Goal: Information Seeking & Learning: Find specific fact

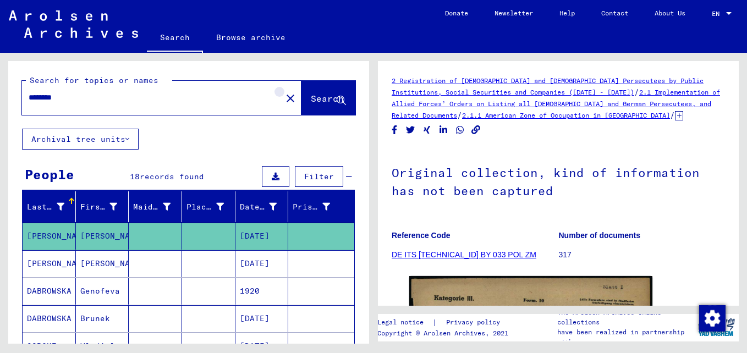
click at [284, 94] on mat-icon "close" at bounding box center [290, 98] width 13 height 13
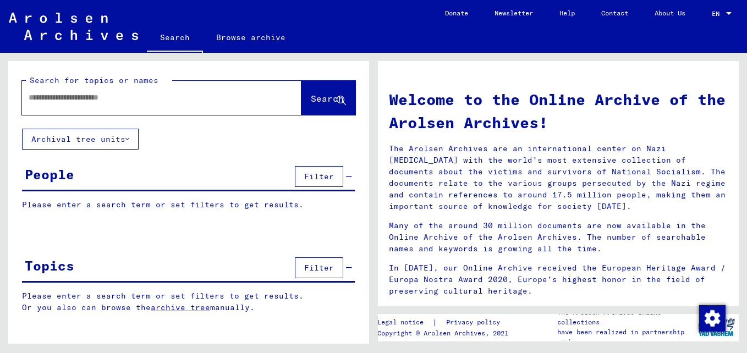
click at [66, 102] on input "text" at bounding box center [149, 98] width 240 height 12
click at [311, 96] on span "Search" at bounding box center [327, 98] width 33 height 11
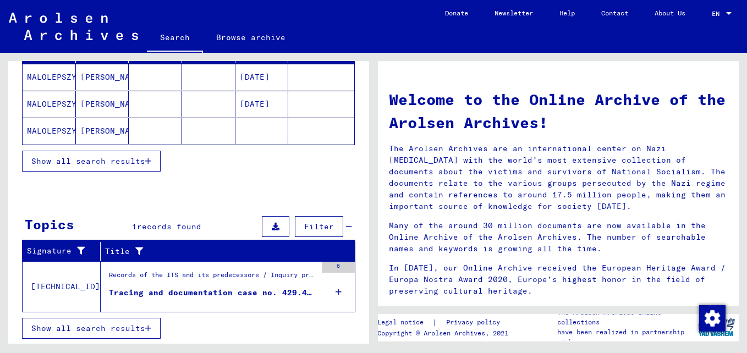
scroll to position [160, 0]
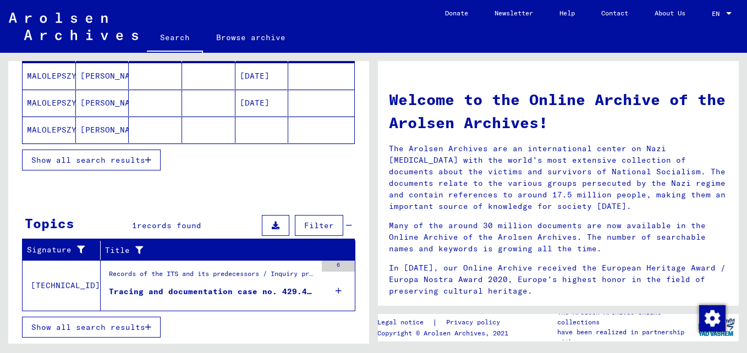
click at [55, 129] on mat-cell "MALOLEPSZY" at bounding box center [49, 130] width 53 height 26
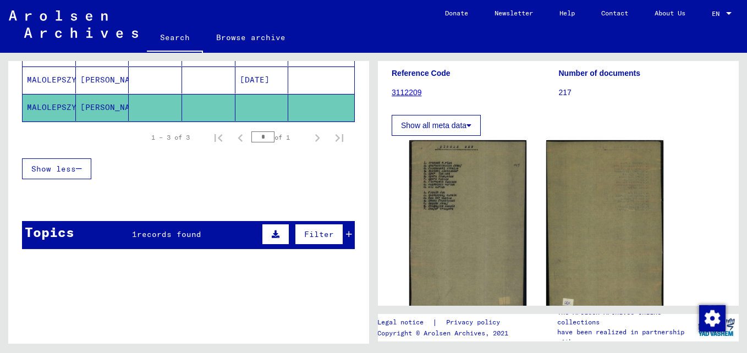
scroll to position [165, 0]
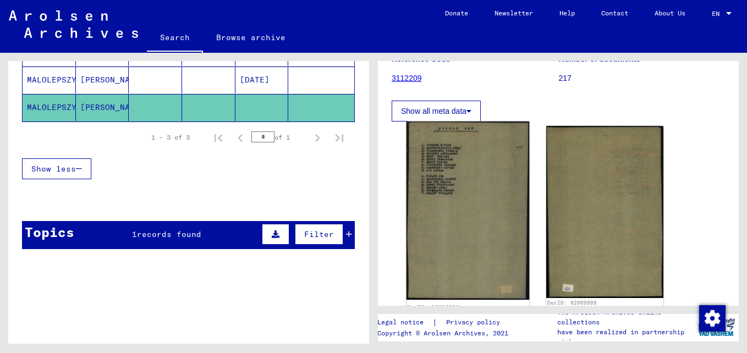
click at [468, 200] on img at bounding box center [468, 211] width 123 height 179
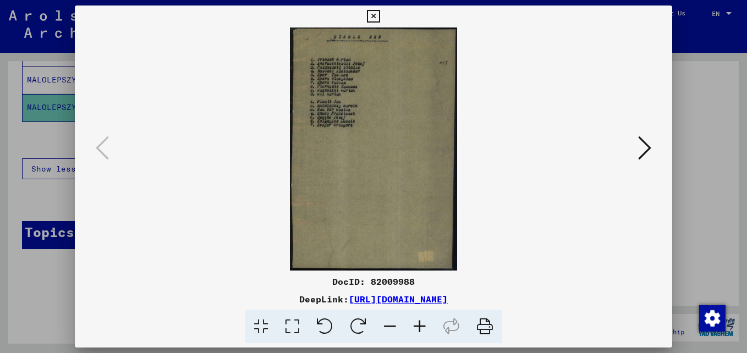
click at [419, 320] on icon at bounding box center [420, 327] width 30 height 34
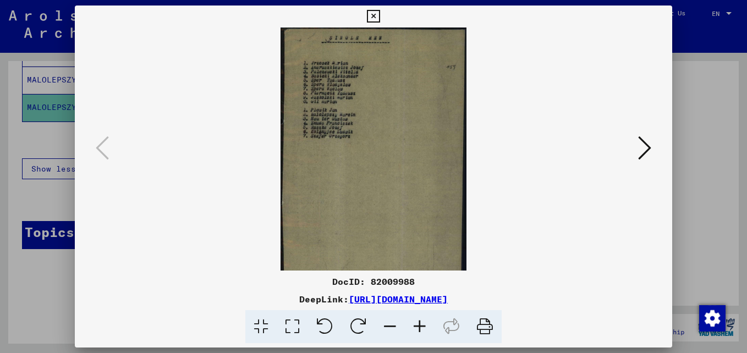
click at [418, 320] on icon at bounding box center [420, 327] width 30 height 34
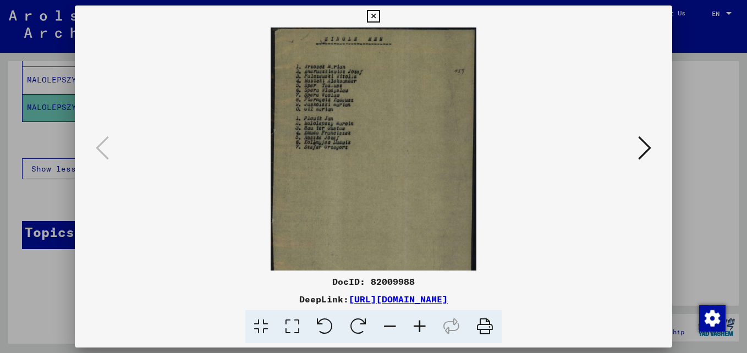
click at [418, 320] on icon at bounding box center [420, 327] width 30 height 34
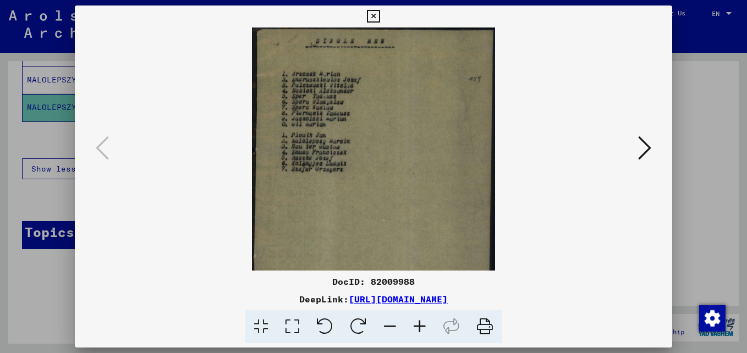
click at [418, 320] on icon at bounding box center [420, 327] width 30 height 34
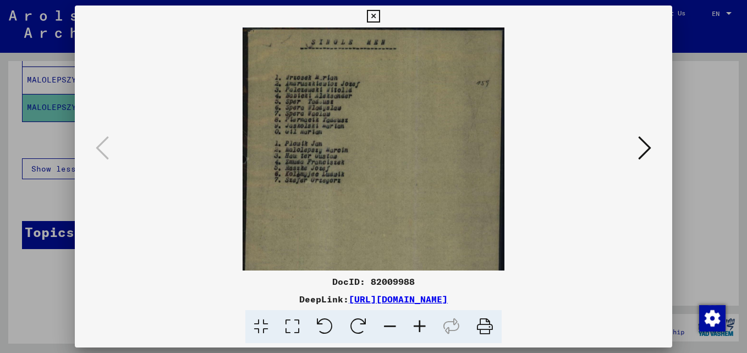
click at [418, 320] on icon at bounding box center [420, 327] width 30 height 34
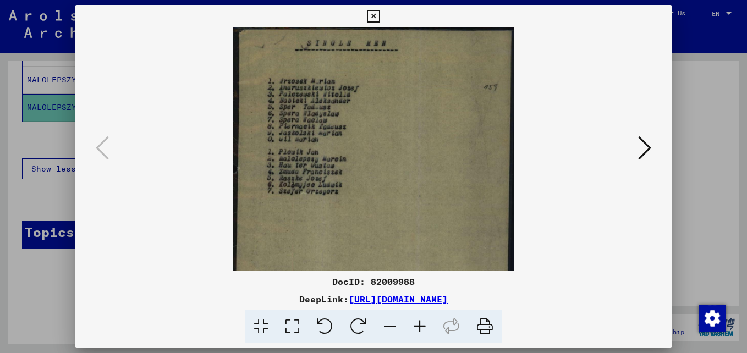
click at [418, 320] on icon at bounding box center [420, 327] width 30 height 34
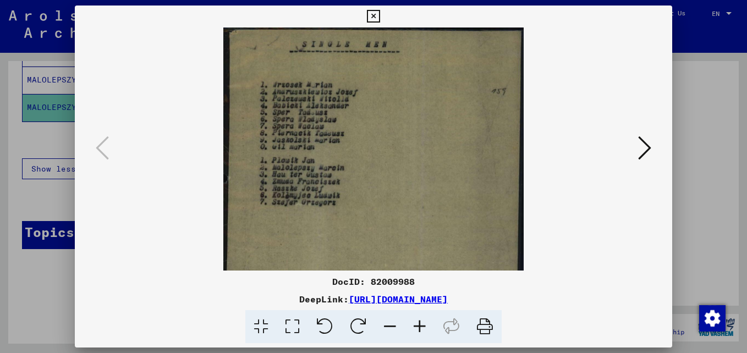
click at [418, 320] on icon at bounding box center [420, 327] width 30 height 34
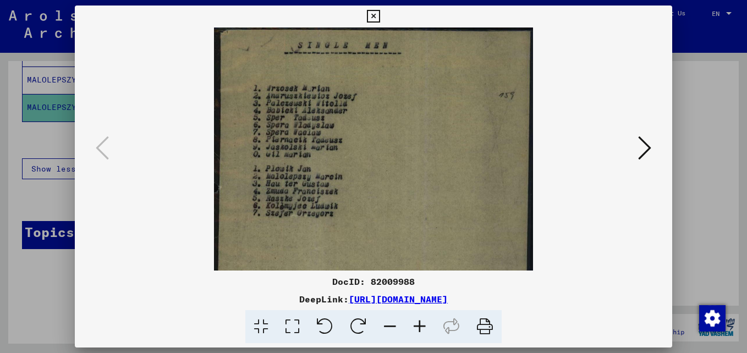
click at [418, 320] on icon at bounding box center [420, 327] width 30 height 34
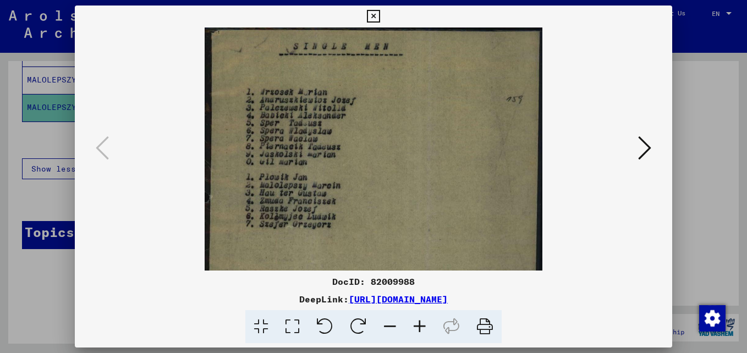
click at [694, 101] on div at bounding box center [373, 176] width 747 height 353
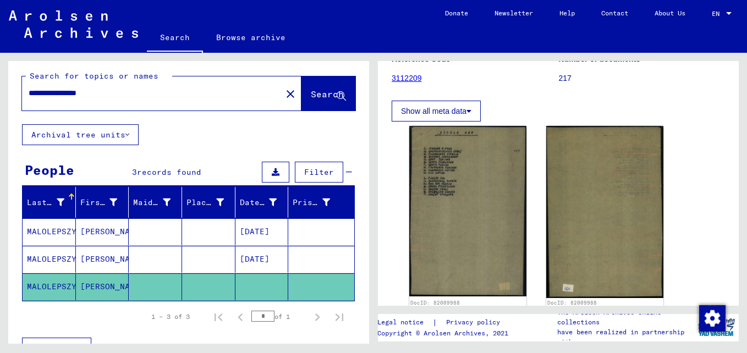
scroll to position [0, 0]
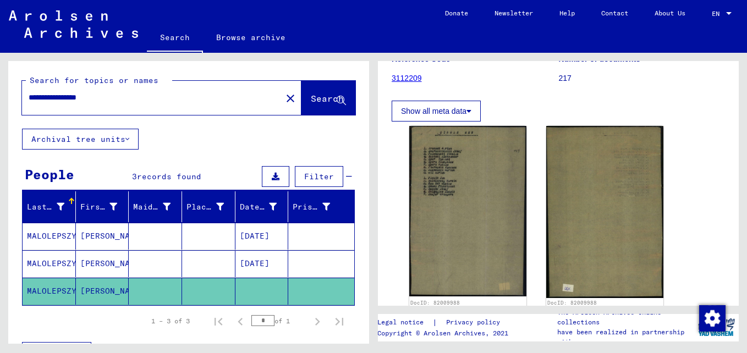
drag, startPoint x: 141, startPoint y: 99, endPoint x: 72, endPoint y: 97, distance: 69.9
click at [72, 97] on input "**********" at bounding box center [152, 98] width 247 height 12
click at [311, 97] on span "Search" at bounding box center [327, 98] width 33 height 11
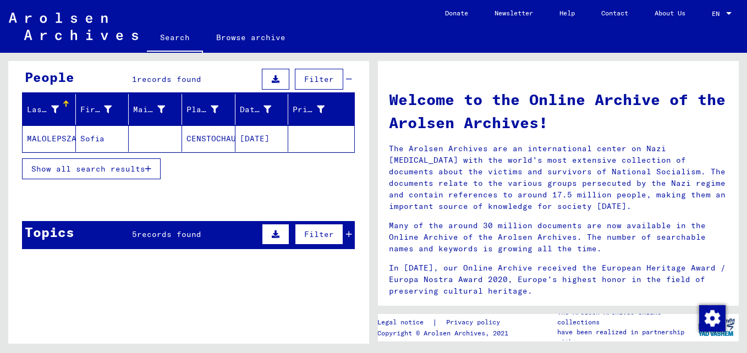
scroll to position [110, 0]
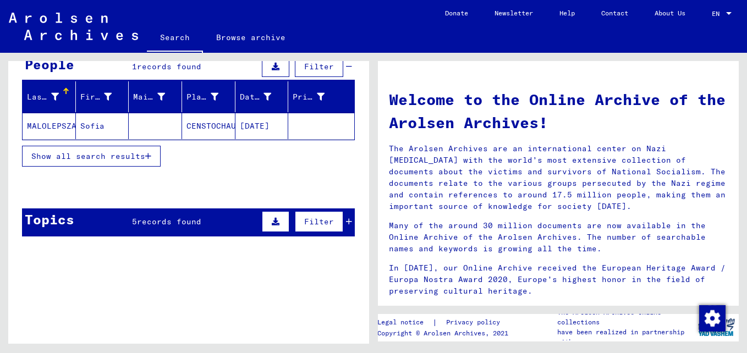
click at [63, 127] on mat-cell "MALOLEPSZA" at bounding box center [49, 126] width 53 height 26
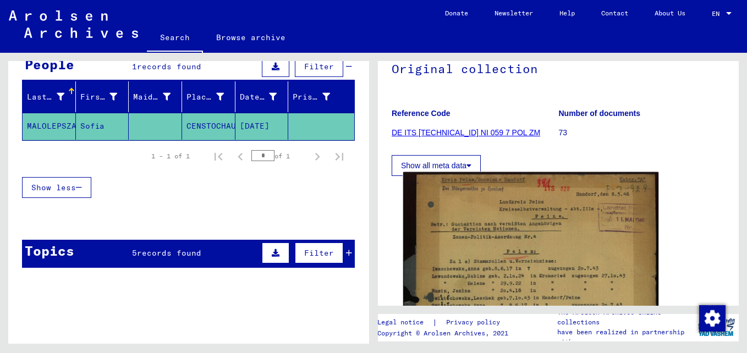
scroll to position [110, 0]
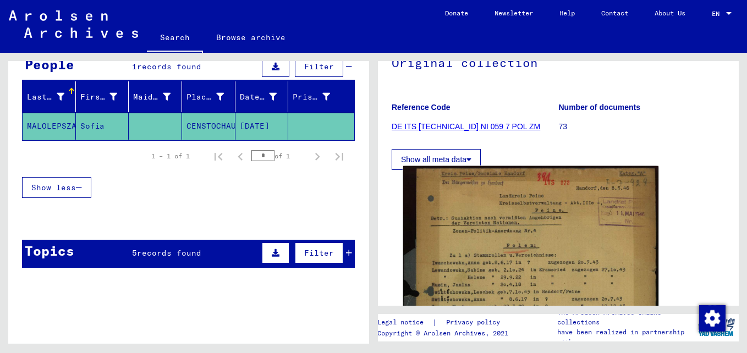
click at [525, 237] on img at bounding box center [530, 337] width 255 height 343
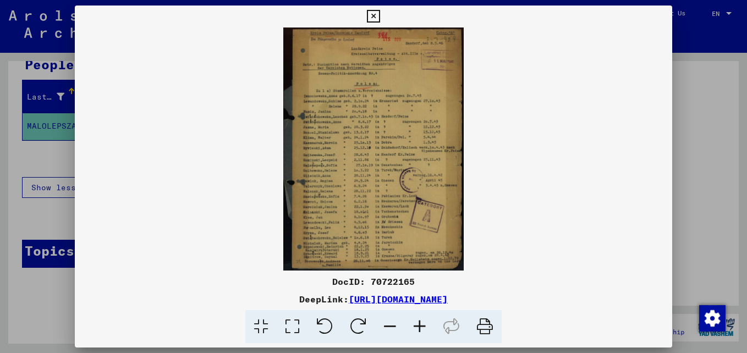
click at [420, 325] on icon at bounding box center [420, 327] width 30 height 34
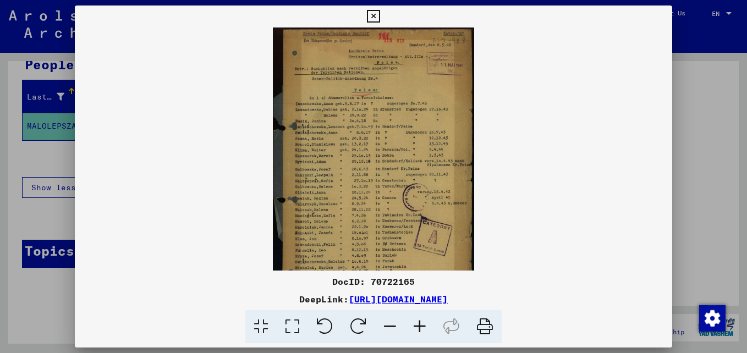
click at [420, 325] on icon at bounding box center [420, 327] width 30 height 34
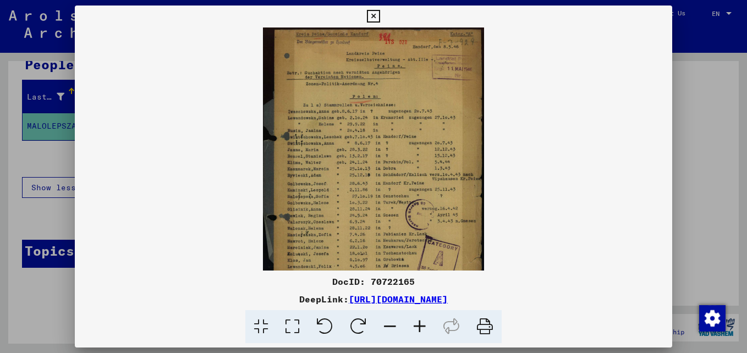
click at [420, 325] on icon at bounding box center [420, 327] width 30 height 34
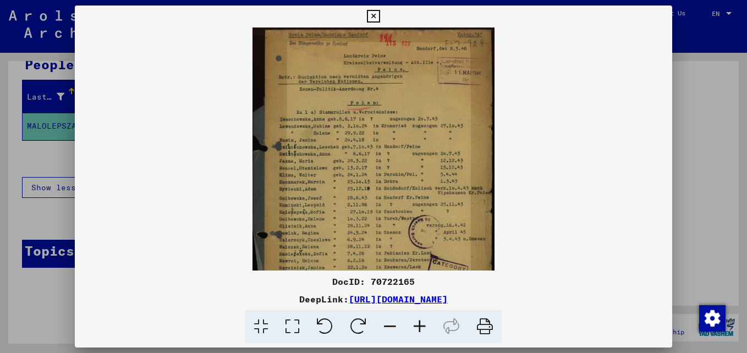
click at [420, 325] on icon at bounding box center [420, 327] width 30 height 34
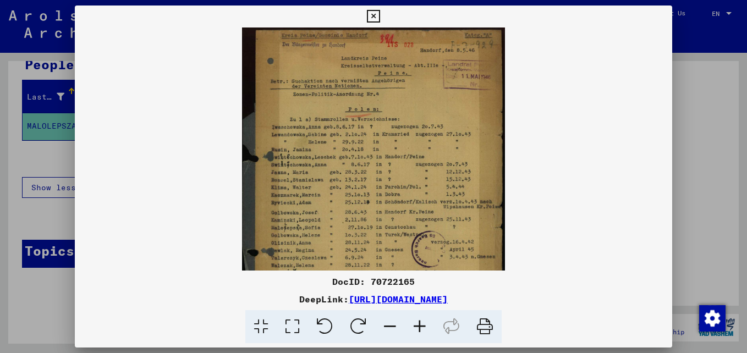
click at [420, 325] on icon at bounding box center [420, 327] width 30 height 34
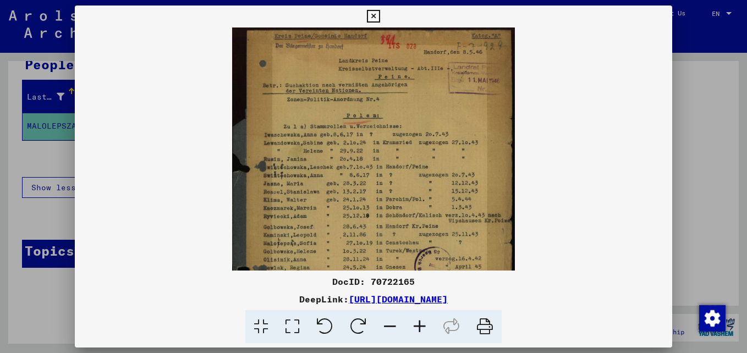
drag, startPoint x: 709, startPoint y: 78, endPoint x: 699, endPoint y: 75, distance: 11.0
click at [707, 78] on div at bounding box center [373, 176] width 747 height 353
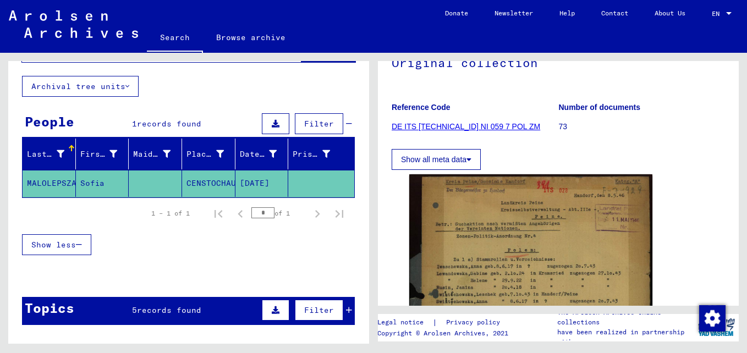
scroll to position [0, 0]
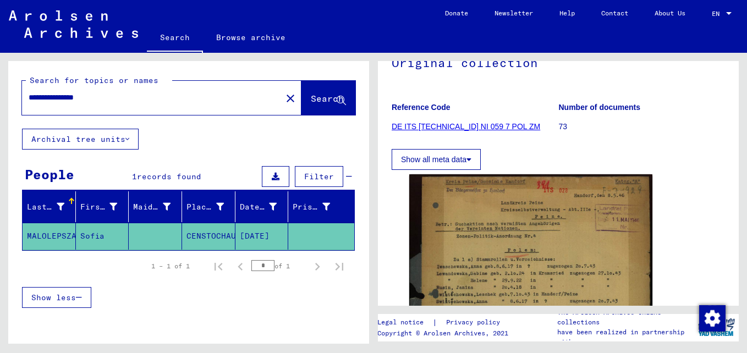
drag, startPoint x: 133, startPoint y: 95, endPoint x: 89, endPoint y: 90, distance: 44.9
click at [71, 94] on input "**********" at bounding box center [152, 98] width 247 height 12
type input "**********"
click at [311, 103] on span "Search" at bounding box center [327, 98] width 33 height 11
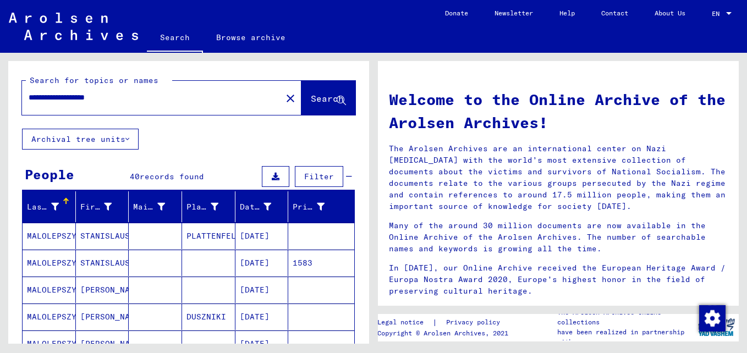
scroll to position [55, 0]
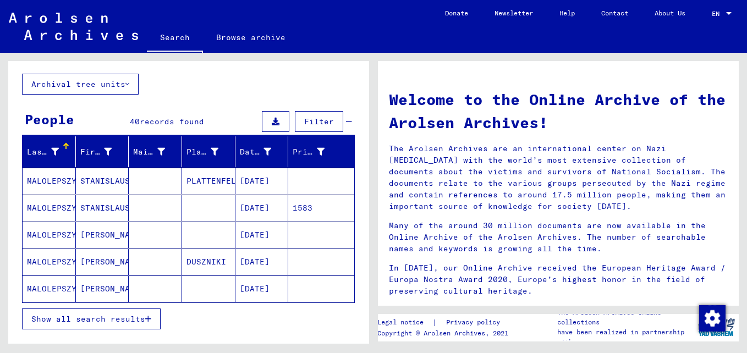
click at [48, 287] on mat-cell "MALOLEPSZY" at bounding box center [49, 289] width 53 height 26
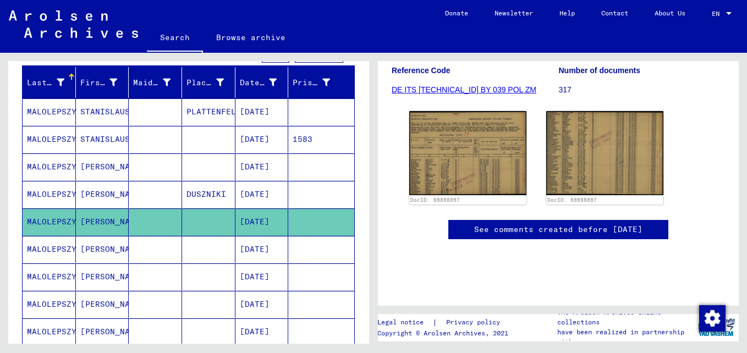
scroll to position [110, 0]
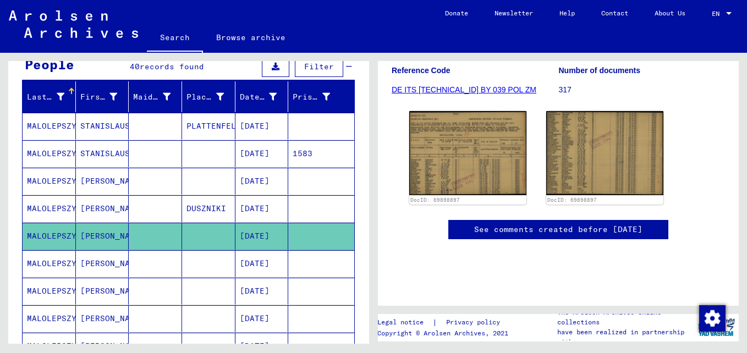
click at [54, 124] on mat-cell "MALOLEPSZY" at bounding box center [49, 126] width 53 height 27
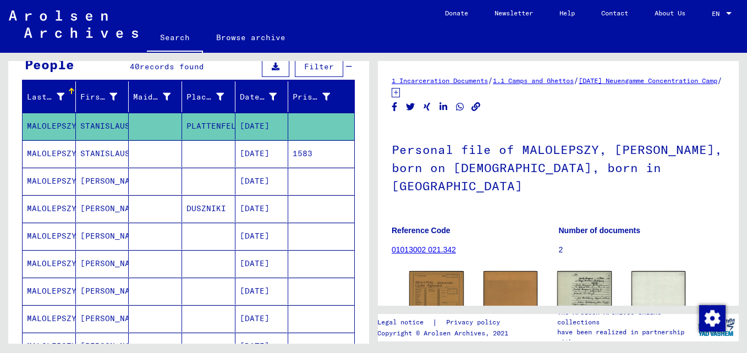
click at [67, 152] on mat-cell "MALOLEPSZY" at bounding box center [49, 153] width 53 height 27
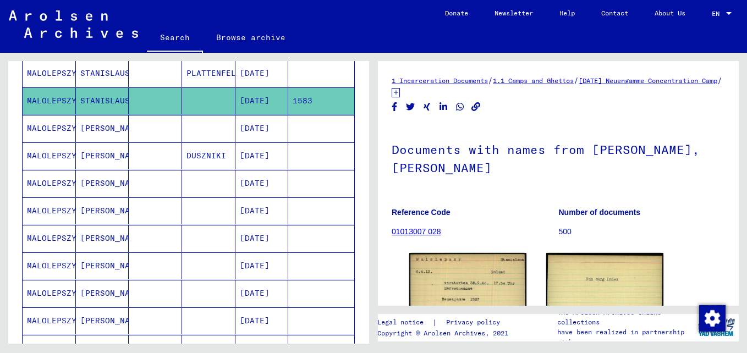
scroll to position [165, 0]
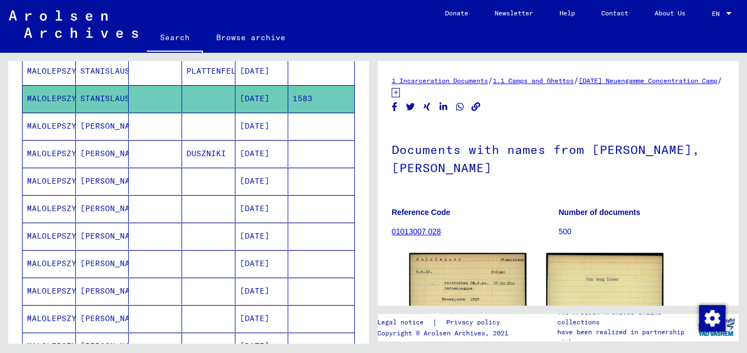
click at [56, 125] on mat-cell "MALOLEPSZY" at bounding box center [49, 126] width 53 height 27
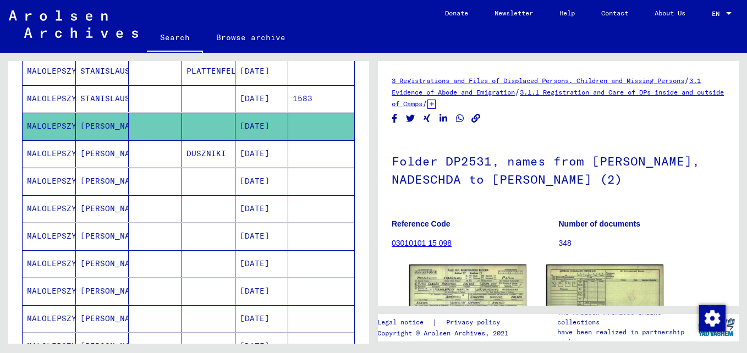
scroll to position [220, 0]
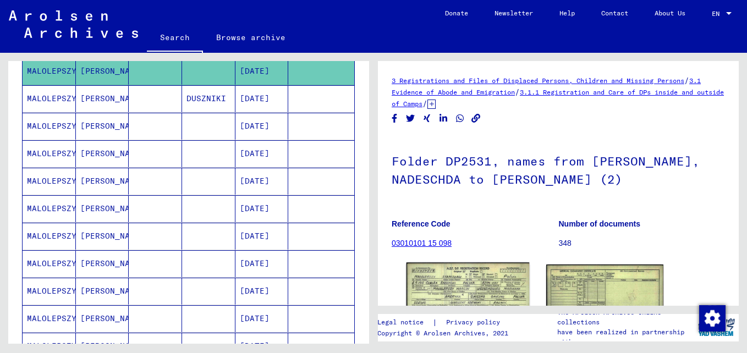
click at [455, 288] on img at bounding box center [468, 302] width 123 height 78
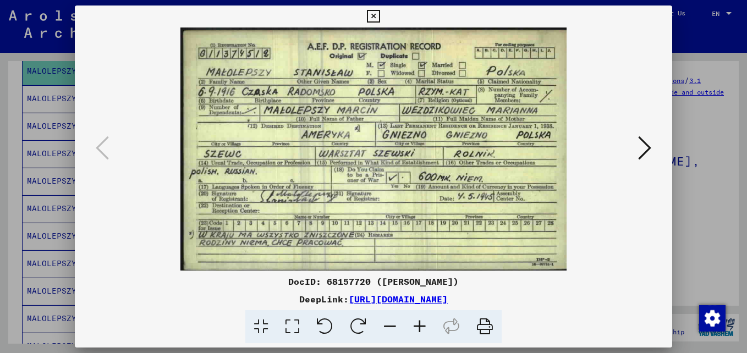
click at [379, 12] on icon at bounding box center [373, 16] width 13 height 13
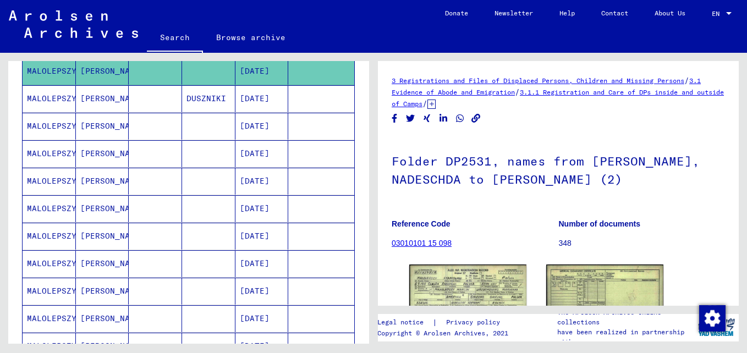
click at [68, 100] on mat-cell "MALOLEPSZY" at bounding box center [49, 98] width 53 height 27
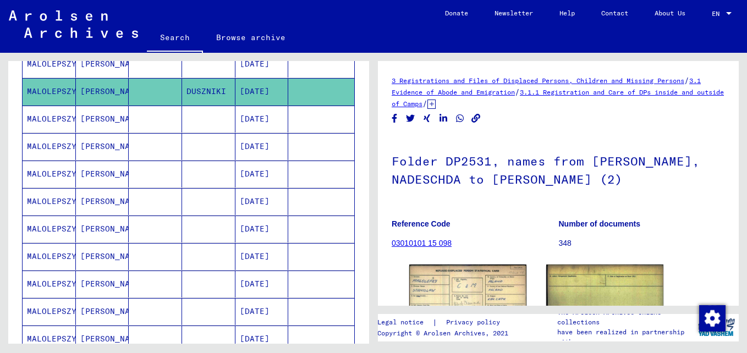
scroll to position [220, 0]
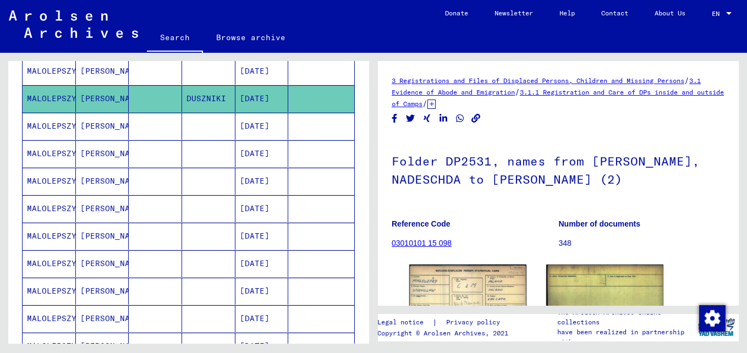
click at [48, 127] on mat-cell "MALOLEPSZY" at bounding box center [49, 126] width 53 height 27
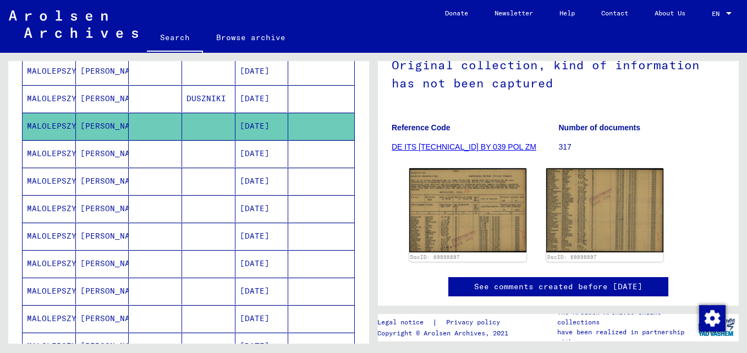
scroll to position [110, 0]
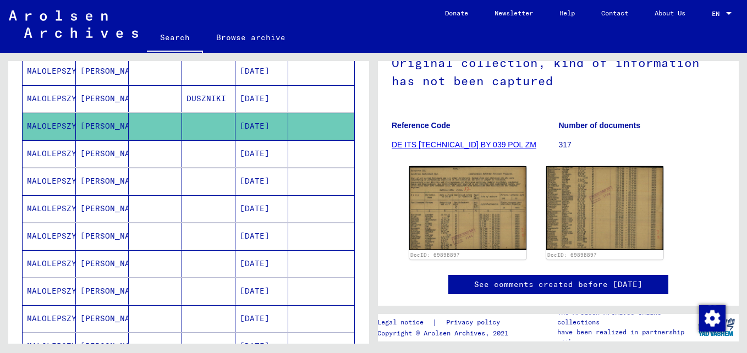
click at [41, 156] on mat-cell "MALOLEPSZY" at bounding box center [49, 153] width 53 height 27
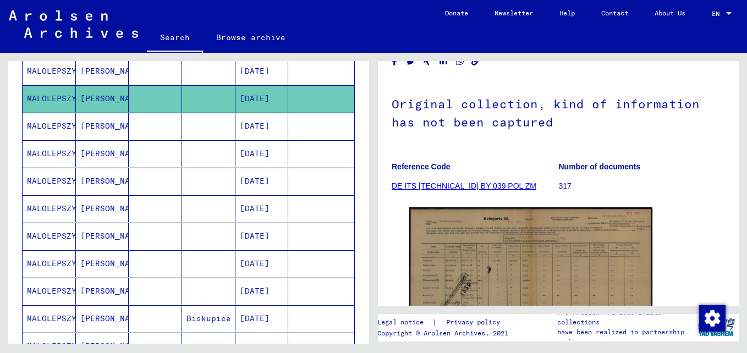
scroll to position [110, 0]
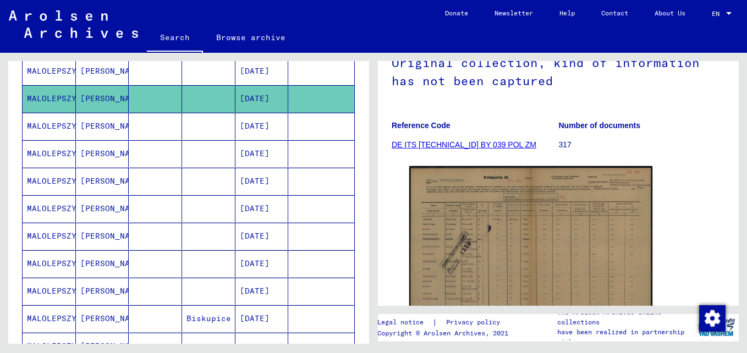
click at [58, 127] on mat-cell "MALOLEPSZY" at bounding box center [49, 126] width 53 height 27
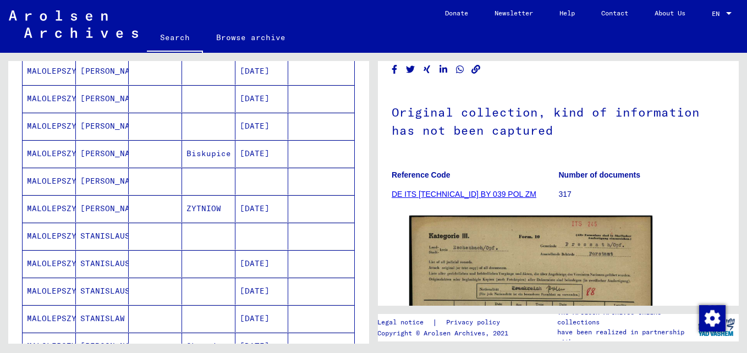
scroll to position [165, 0]
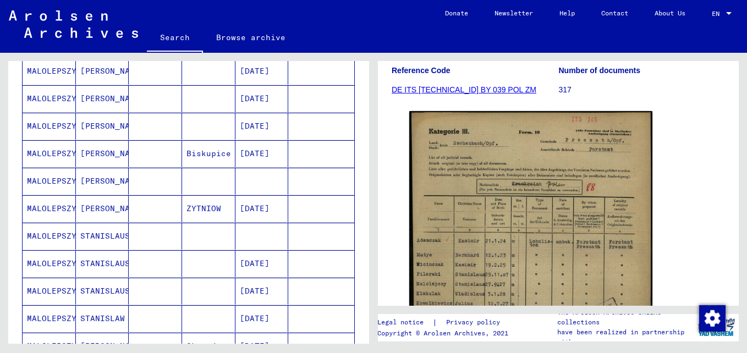
click at [39, 75] on mat-cell "MALOLEPSZY" at bounding box center [49, 71] width 53 height 27
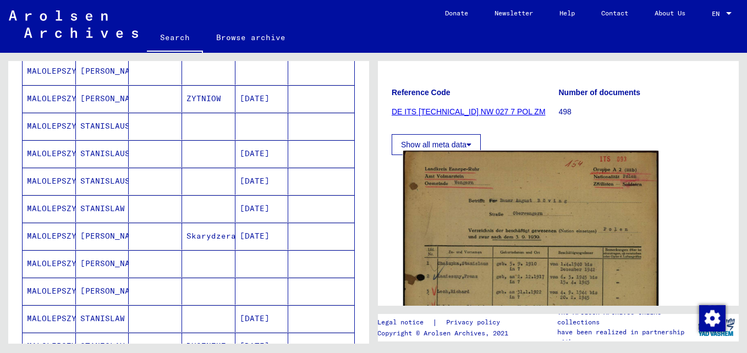
scroll to position [165, 0]
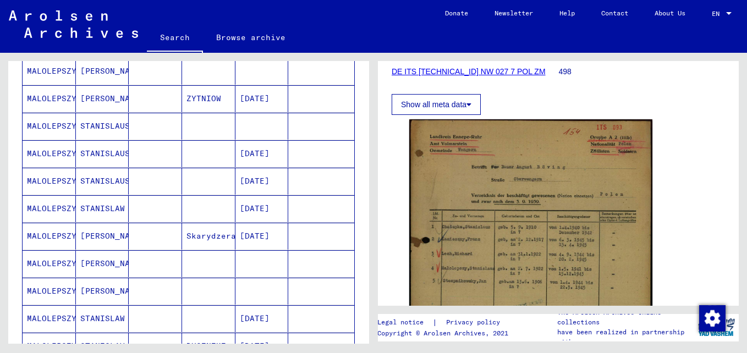
click at [53, 75] on mat-cell "MALOLEPSZY" at bounding box center [49, 71] width 53 height 27
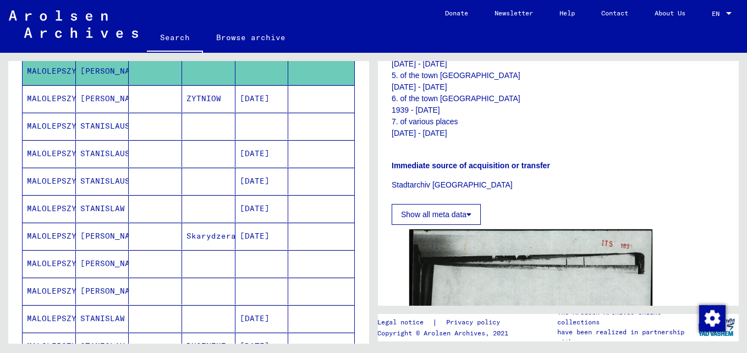
scroll to position [330, 0]
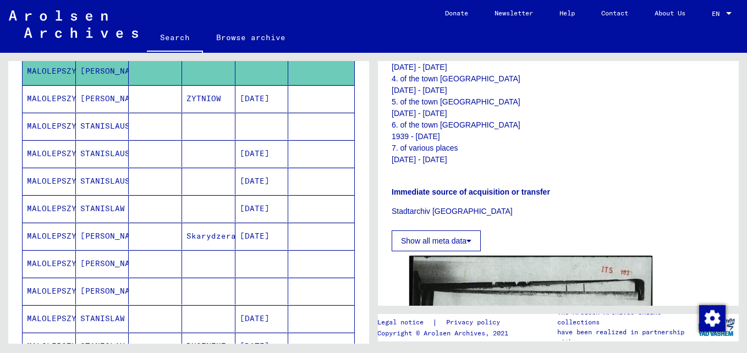
click at [62, 96] on mat-cell "MALOLEPSZY" at bounding box center [49, 98] width 53 height 27
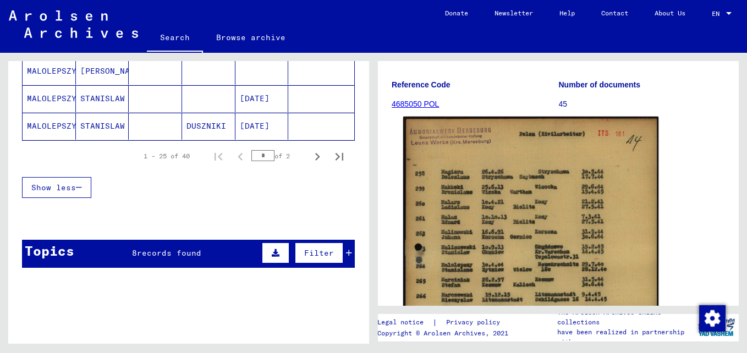
scroll to position [165, 0]
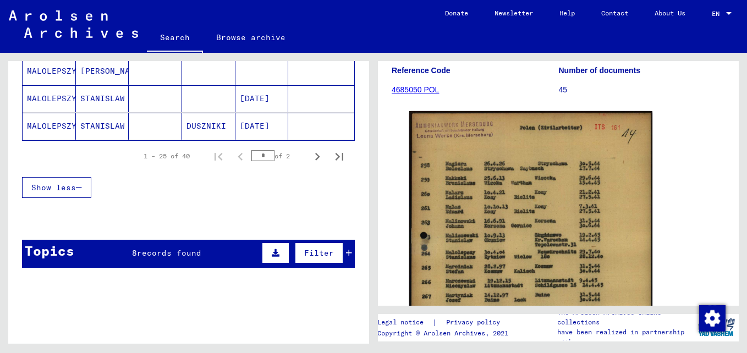
click at [61, 124] on mat-cell "MALOLEPSZY" at bounding box center [49, 126] width 53 height 27
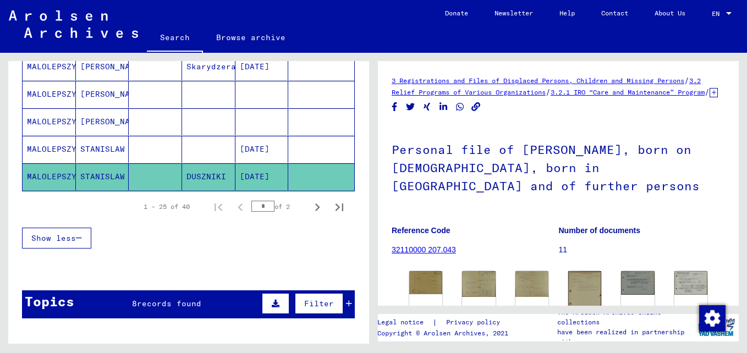
scroll to position [716, 0]
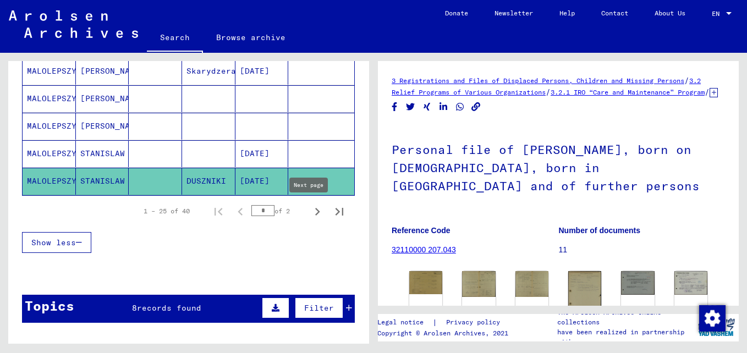
click at [315, 211] on icon "Next page" at bounding box center [317, 212] width 5 height 8
type input "*"
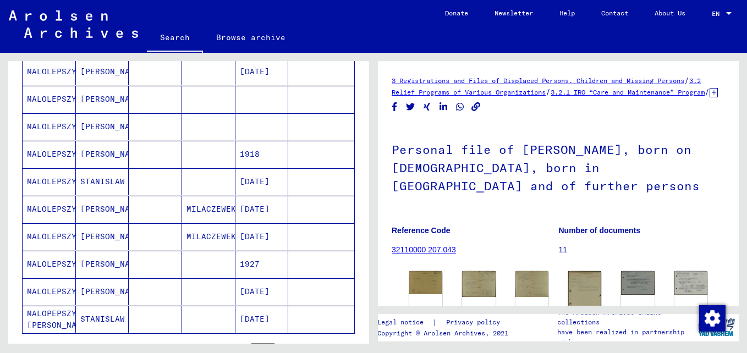
scroll to position [331, 0]
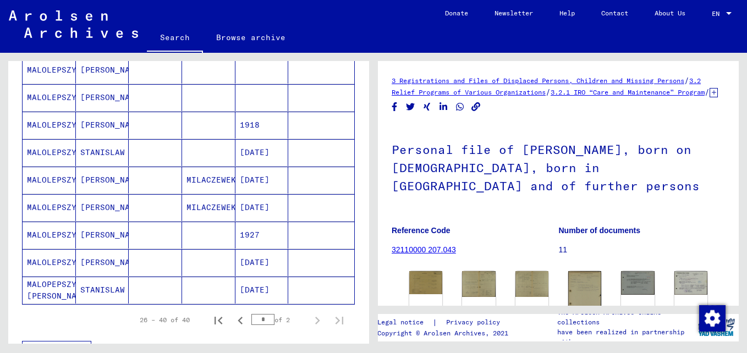
click at [67, 287] on mat-cell "MALOPEPSZY [PERSON_NAME]" at bounding box center [49, 290] width 53 height 27
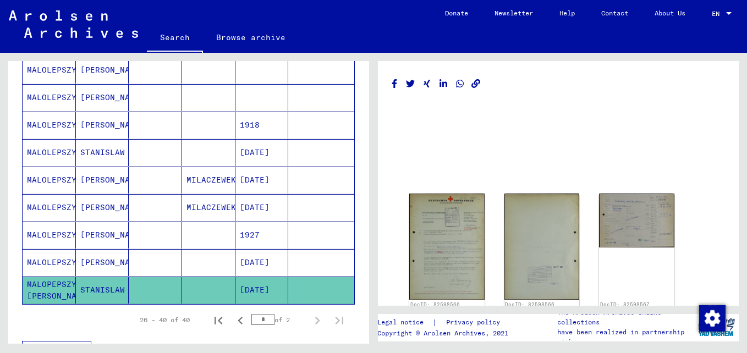
click at [58, 258] on mat-cell "MALOLEPSZY" at bounding box center [49, 262] width 53 height 27
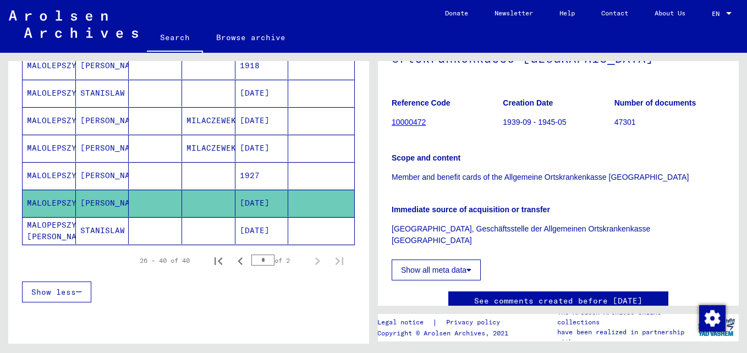
scroll to position [386, 0]
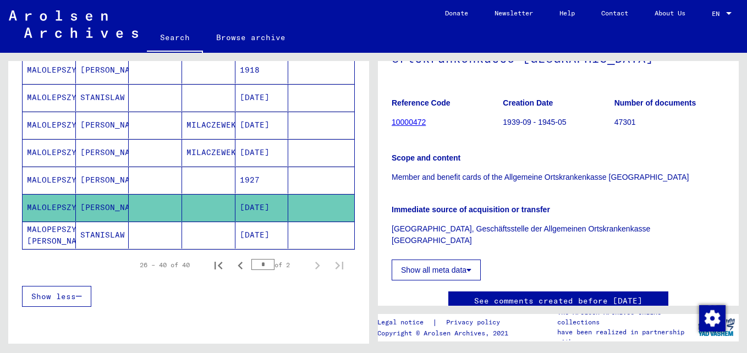
click at [60, 172] on mat-cell "MALOLEPSZY" at bounding box center [49, 180] width 53 height 27
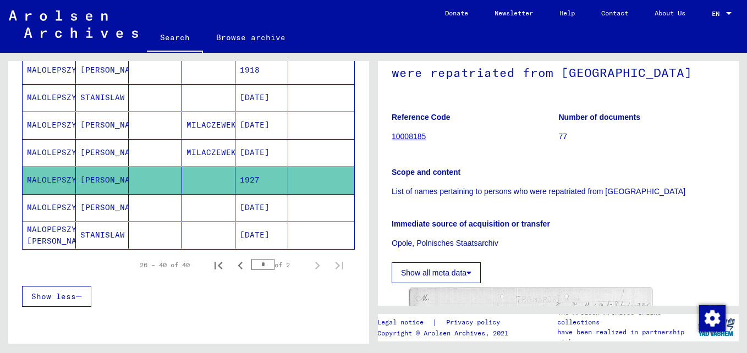
scroll to position [110, 0]
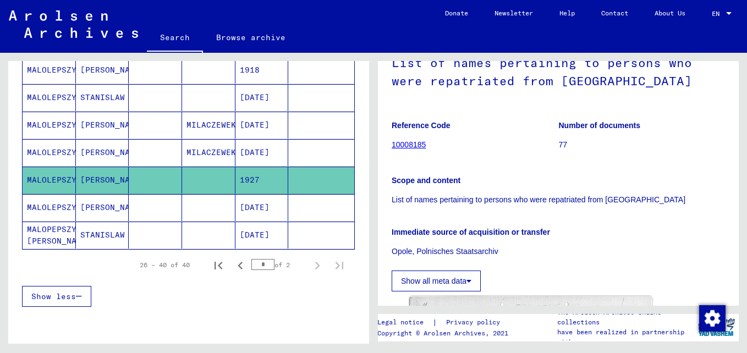
click at [61, 148] on mat-cell "MALOLEPSZY" at bounding box center [49, 152] width 53 height 27
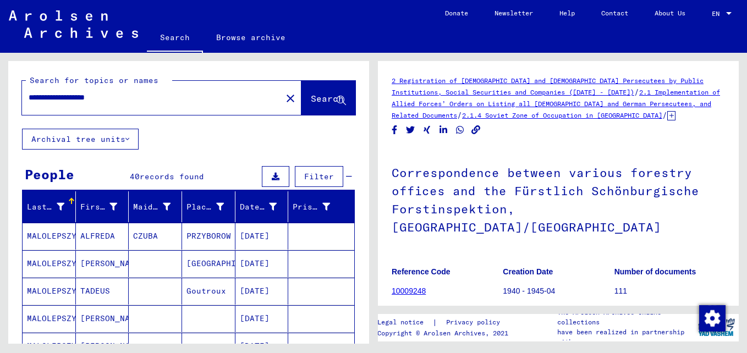
drag, startPoint x: 171, startPoint y: 98, endPoint x: 81, endPoint y: 96, distance: 89.7
click at [81, 96] on input "**********" at bounding box center [152, 98] width 247 height 12
type input "**********"
click at [311, 94] on span "Search" at bounding box center [327, 98] width 33 height 11
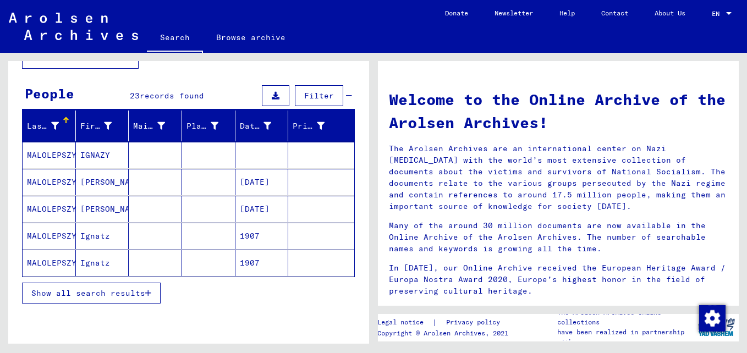
scroll to position [110, 0]
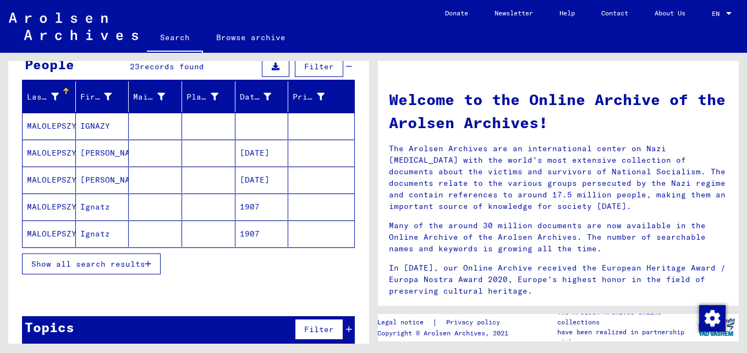
click at [61, 124] on mat-cell "MALOLEPSZY" at bounding box center [49, 126] width 53 height 26
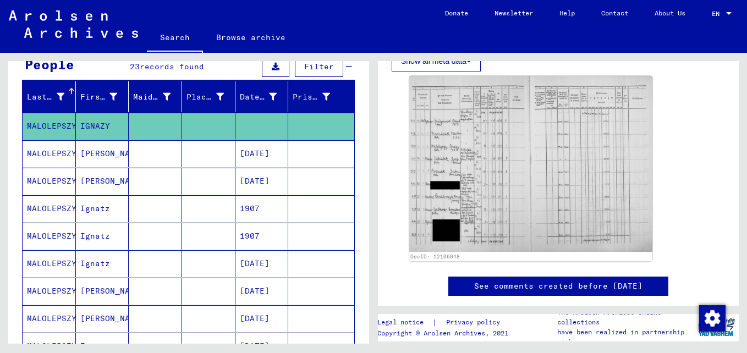
scroll to position [330, 0]
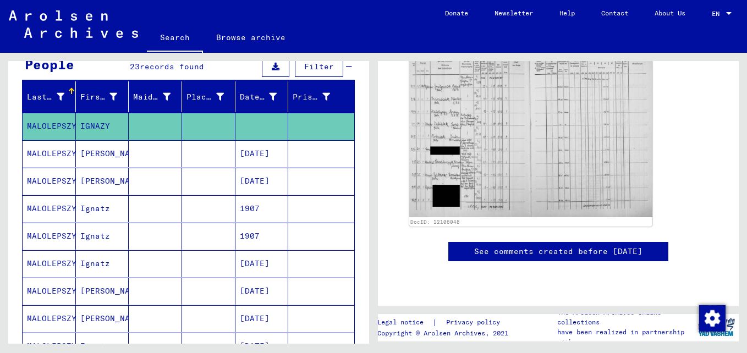
click at [50, 150] on mat-cell "MALOLEPSZY" at bounding box center [49, 153] width 53 height 27
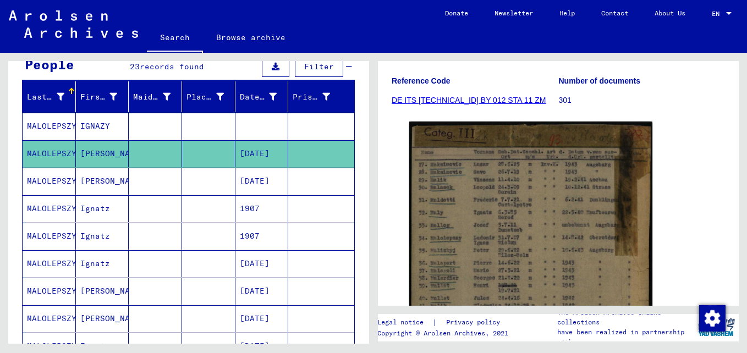
scroll to position [165, 0]
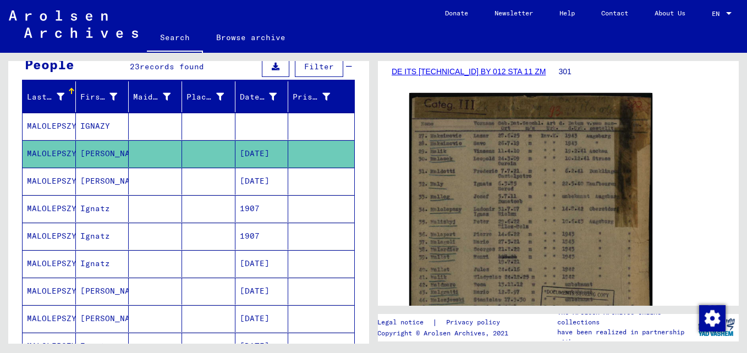
click at [46, 179] on mat-cell "MALOLEPSZY" at bounding box center [49, 181] width 53 height 27
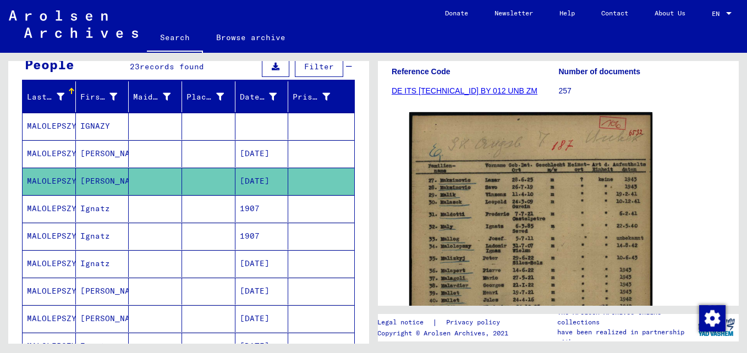
scroll to position [165, 0]
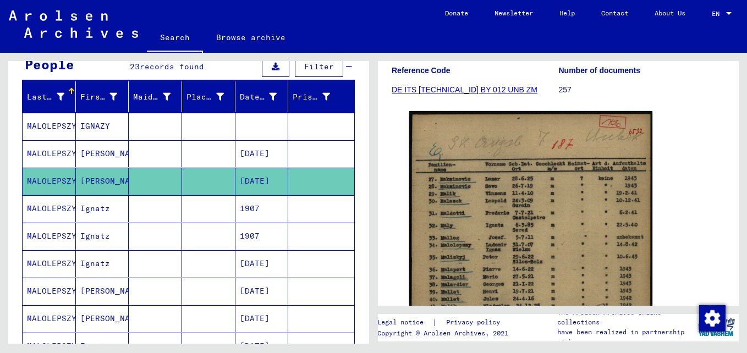
click at [67, 206] on mat-cell "MALOLEPSZY" at bounding box center [49, 208] width 53 height 27
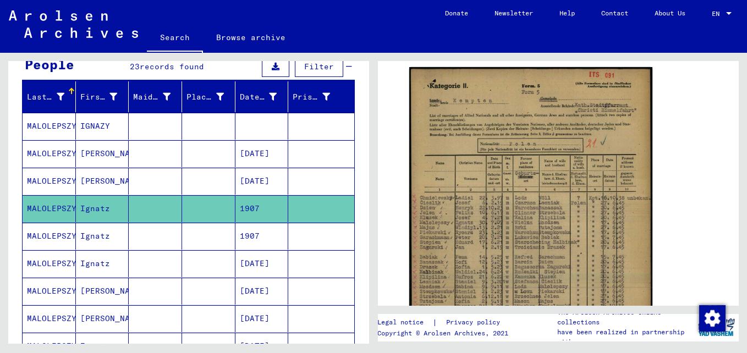
scroll to position [212, 0]
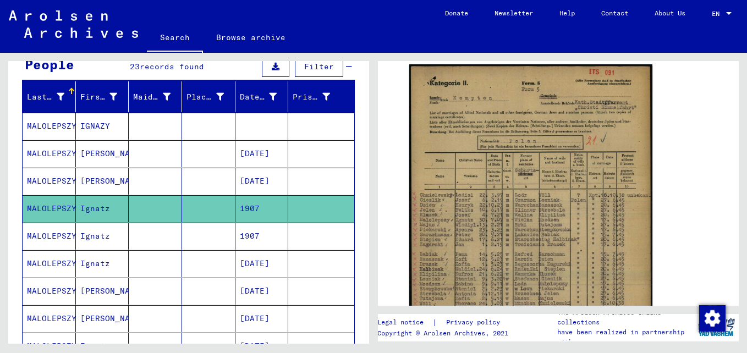
click at [62, 226] on mat-cell "MALOLEPSZY" at bounding box center [49, 236] width 53 height 27
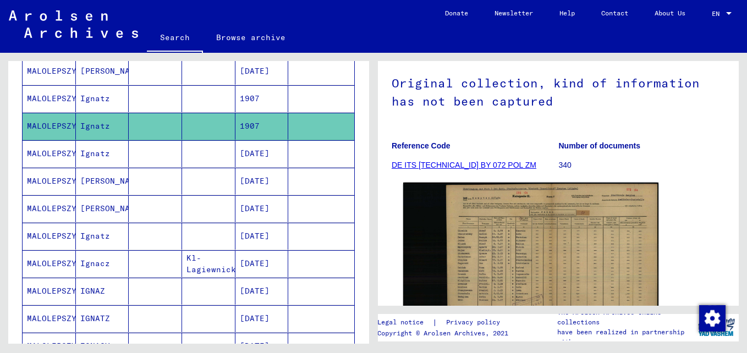
scroll to position [102, 0]
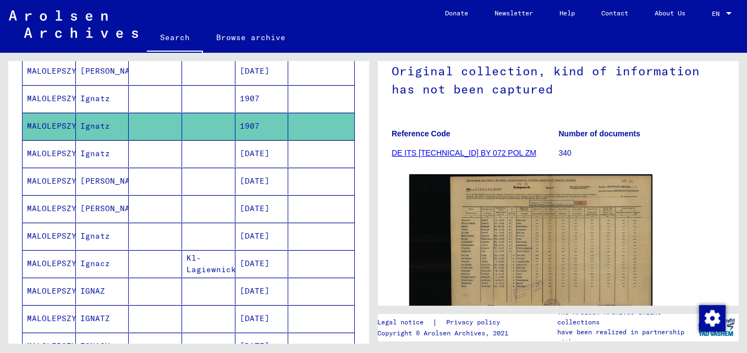
click at [56, 150] on mat-cell "MALOLEPSZY" at bounding box center [49, 153] width 53 height 27
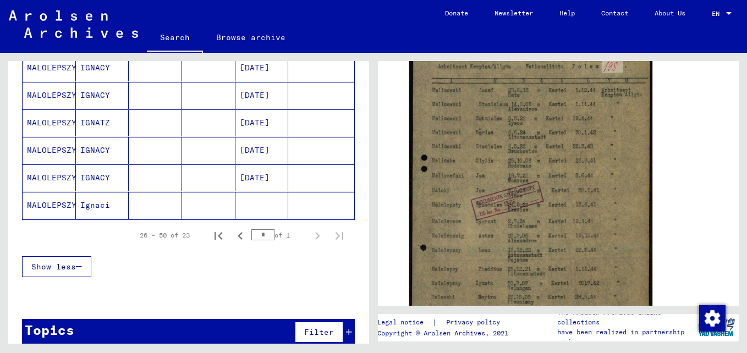
scroll to position [652, 0]
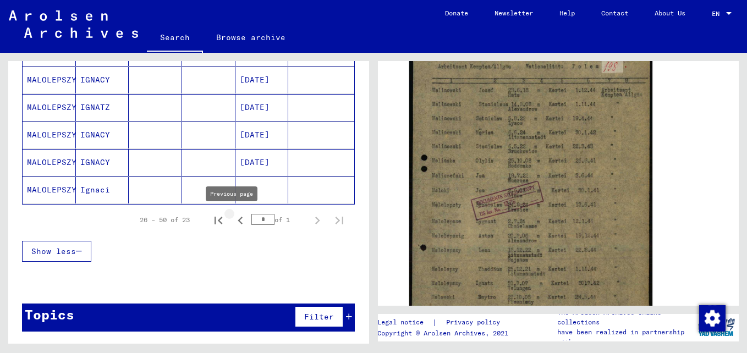
click at [233, 220] on icon "Previous page" at bounding box center [240, 220] width 15 height 15
type input "*"
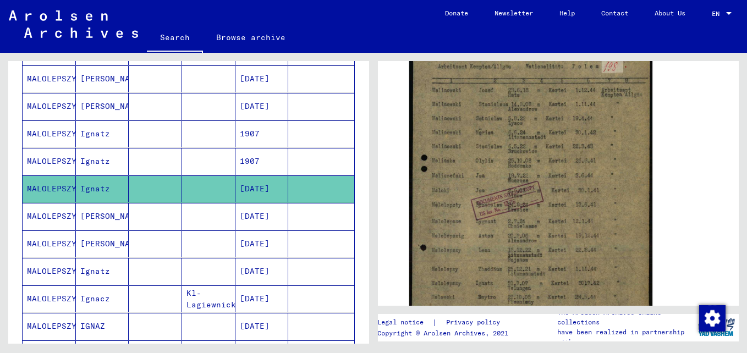
scroll to position [275, 0]
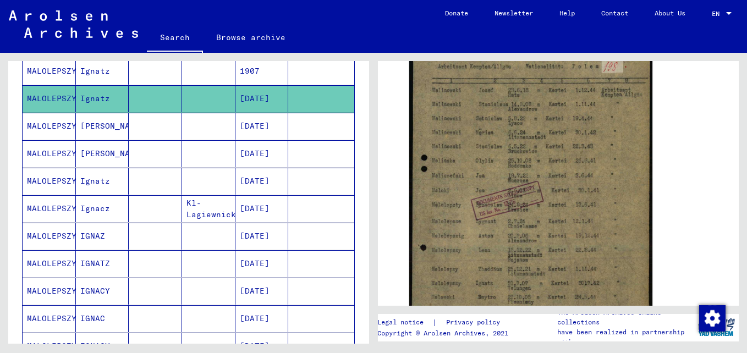
click at [65, 179] on mat-cell "MALOLEPSZY" at bounding box center [49, 181] width 53 height 27
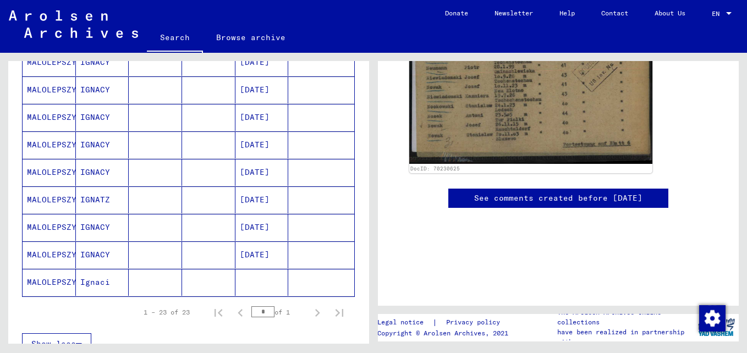
scroll to position [652, 0]
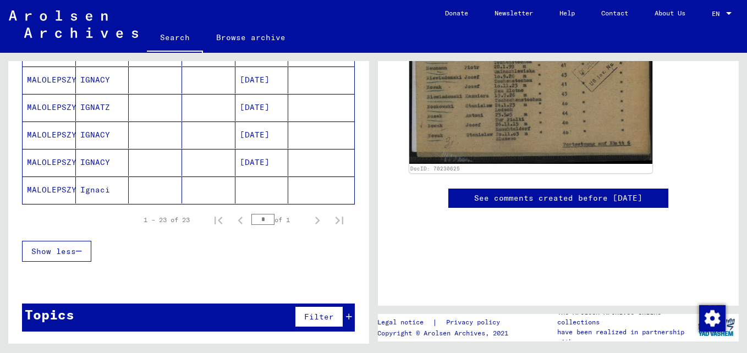
click at [56, 191] on mat-cell "MALOLEPSZY" at bounding box center [49, 190] width 53 height 27
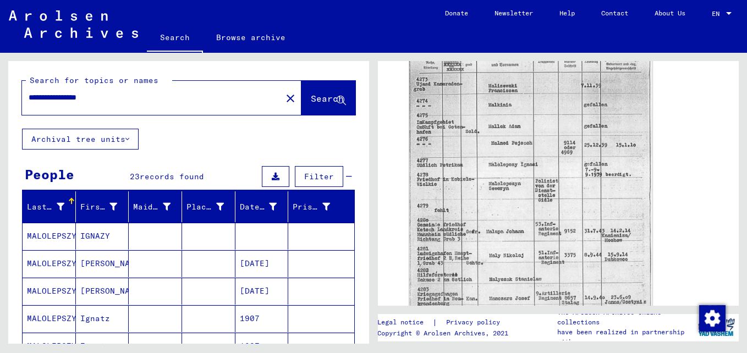
click at [138, 102] on input "**********" at bounding box center [152, 98] width 247 height 12
drag, startPoint x: 110, startPoint y: 97, endPoint x: -2, endPoint y: 110, distance: 113.0
click at [0, 110] on html "**********" at bounding box center [373, 176] width 747 height 353
click at [311, 93] on span "Search" at bounding box center [327, 98] width 33 height 11
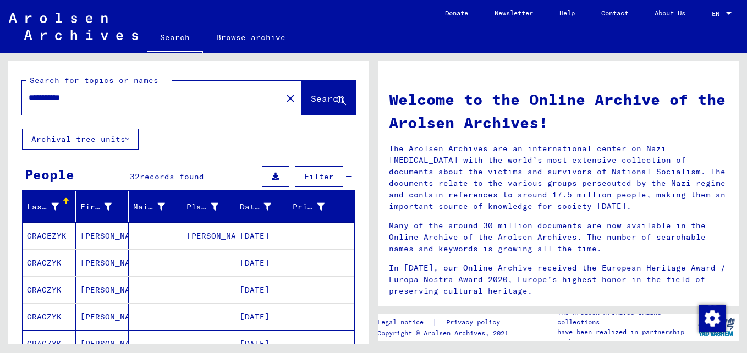
drag, startPoint x: 125, startPoint y: 100, endPoint x: 53, endPoint y: 103, distance: 72.2
click at [53, 103] on div "**********" at bounding box center [145, 97] width 247 height 25
type input "**********"
click at [311, 100] on span "Search" at bounding box center [327, 98] width 33 height 11
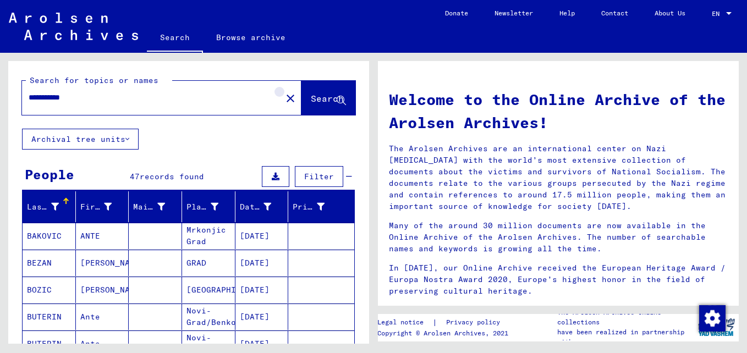
click at [284, 96] on mat-icon "close" at bounding box center [290, 98] width 13 height 13
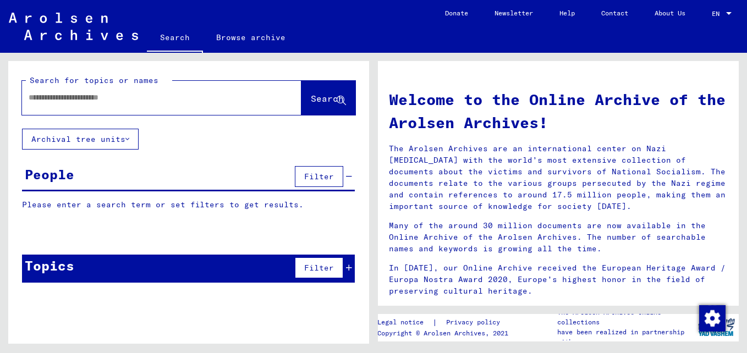
click at [94, 103] on input "text" at bounding box center [149, 98] width 240 height 12
type input "**********"
click at [307, 92] on button "Search" at bounding box center [329, 98] width 54 height 34
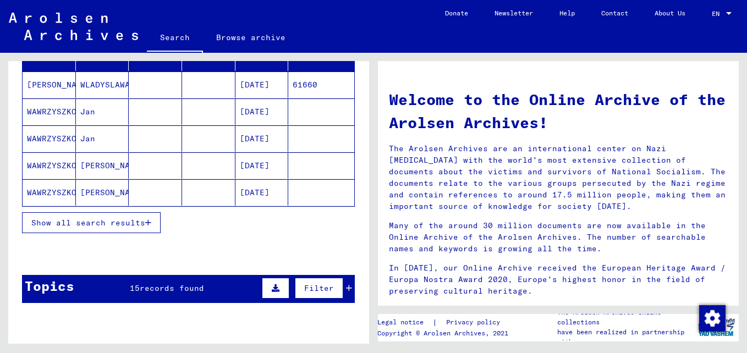
scroll to position [165, 0]
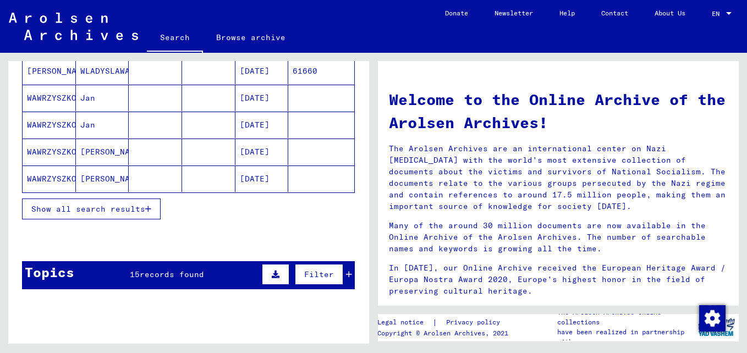
click at [152, 208] on button "Show all search results" at bounding box center [91, 209] width 139 height 21
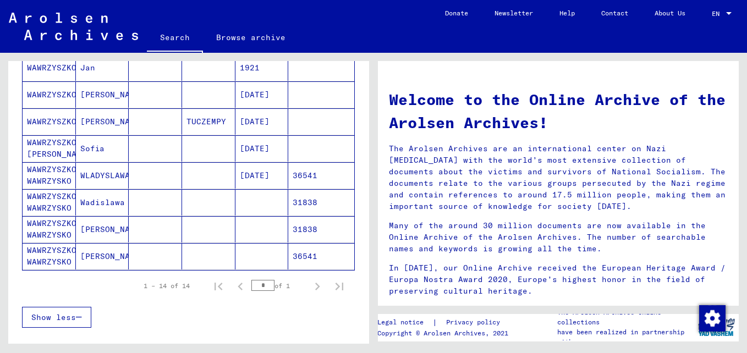
scroll to position [275, 0]
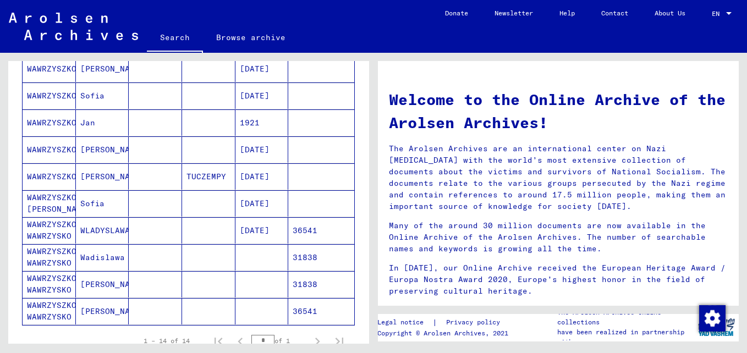
click at [64, 146] on mat-cell "WAWRZYSZKO" at bounding box center [49, 149] width 53 height 26
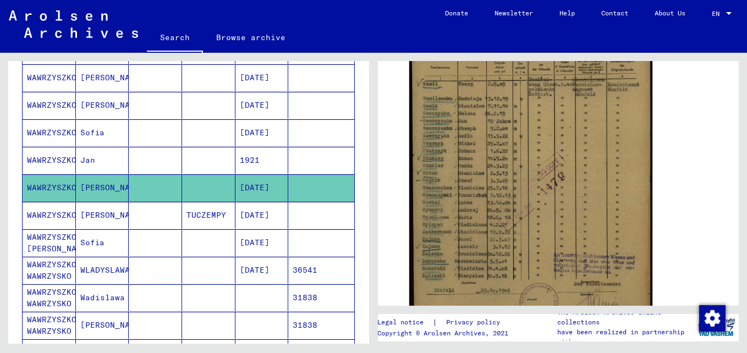
scroll to position [222, 0]
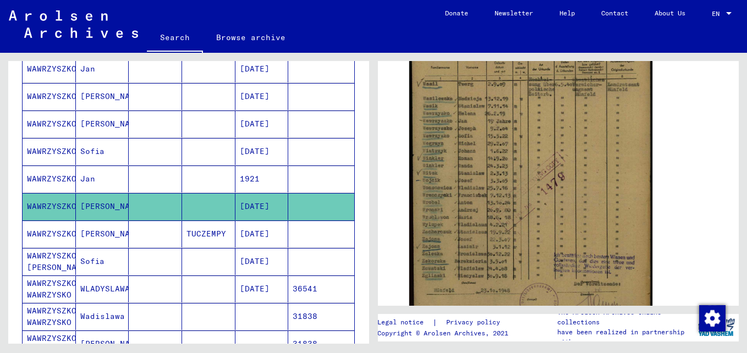
click at [50, 174] on mat-cell "WAWRZYSZKO" at bounding box center [49, 179] width 53 height 27
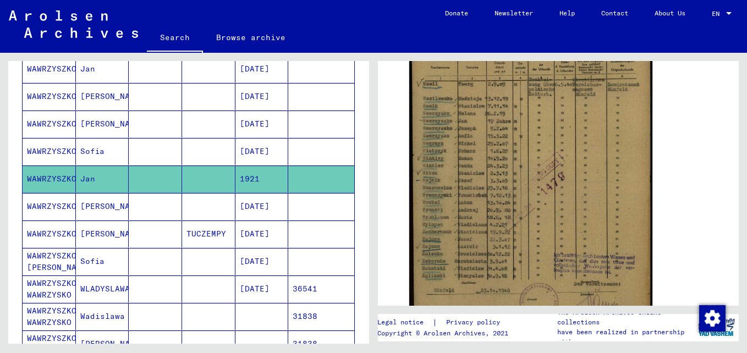
click at [54, 172] on mat-cell "WAWRZYSZKO" at bounding box center [49, 179] width 53 height 27
click at [53, 143] on mat-cell "WAWRZYSZKO" at bounding box center [49, 151] width 53 height 27
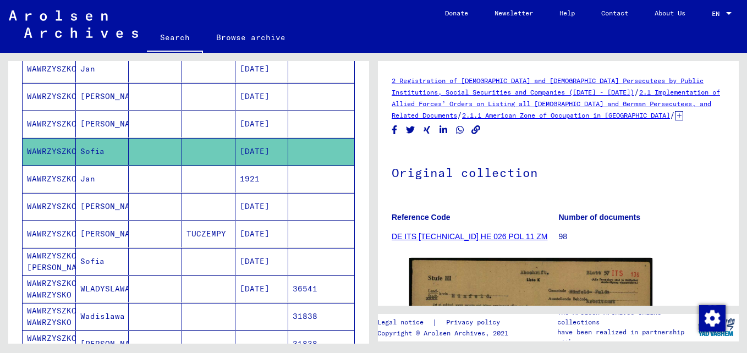
click at [56, 123] on mat-cell "WAWRZYSZKO" at bounding box center [49, 124] width 53 height 27
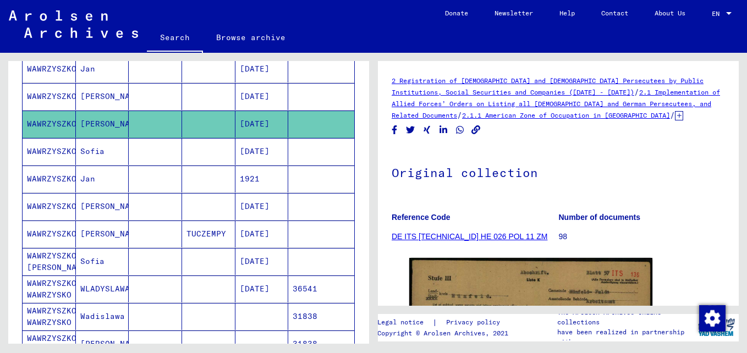
click at [56, 123] on mat-cell "WAWRZYSZKO" at bounding box center [49, 124] width 53 height 27
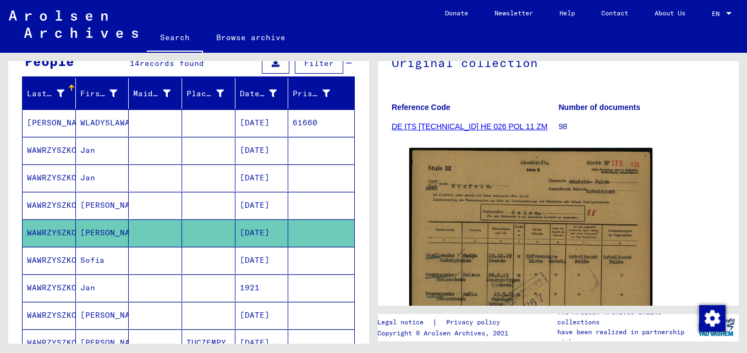
scroll to position [112, 0]
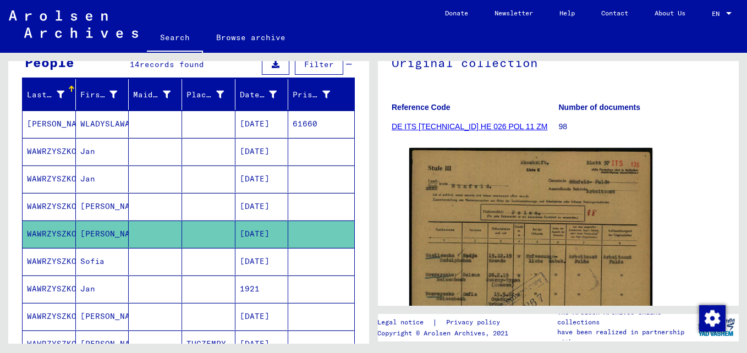
click at [57, 205] on mat-cell "WAWRZYSZKO" at bounding box center [49, 206] width 53 height 27
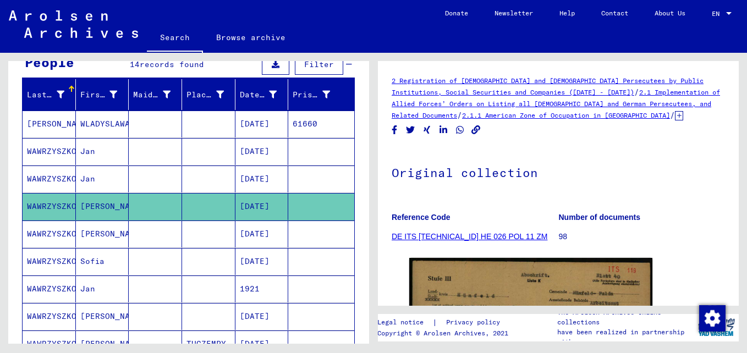
scroll to position [84, 0]
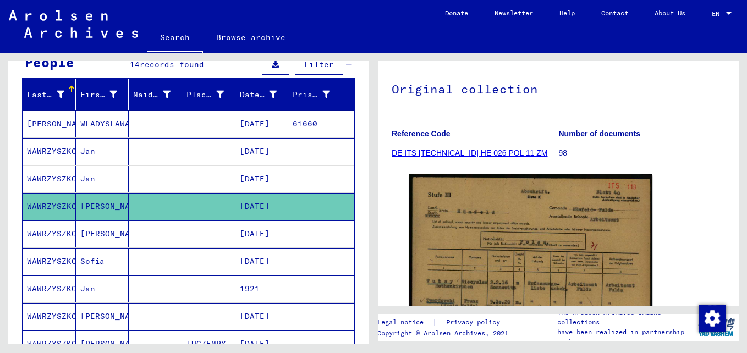
click at [52, 177] on mat-cell "WAWRZYSZKO" at bounding box center [49, 179] width 53 height 27
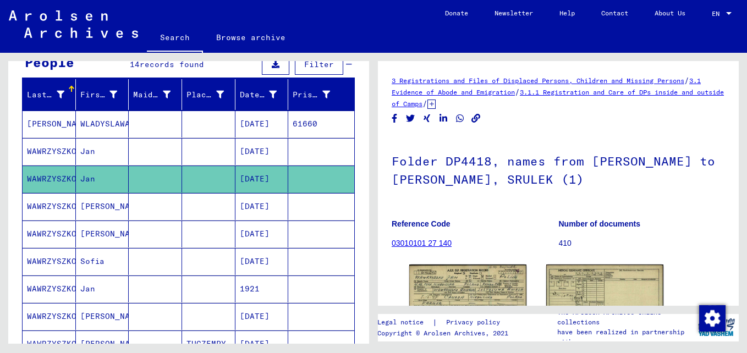
scroll to position [55, 0]
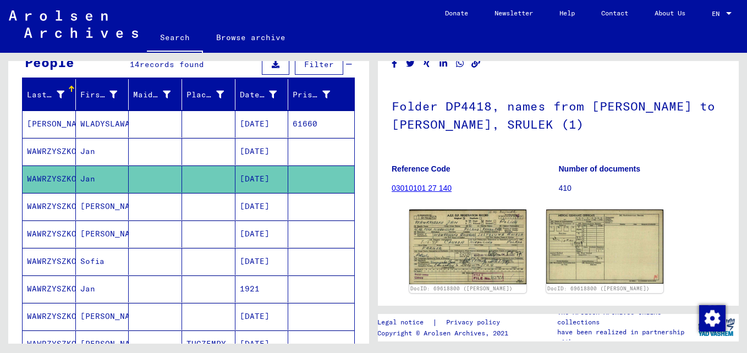
click at [68, 151] on mat-cell "WAWRZYSZKO" at bounding box center [49, 151] width 53 height 27
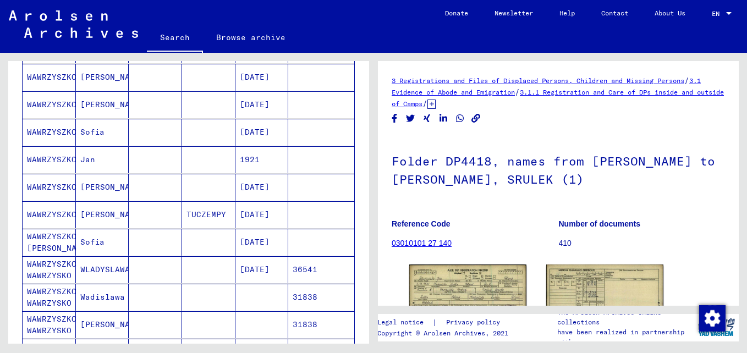
scroll to position [112, 0]
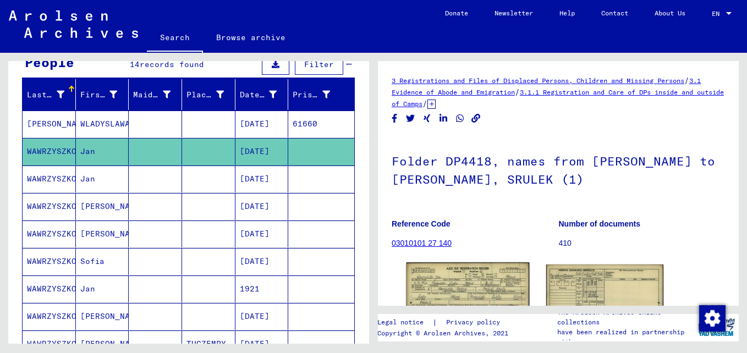
click at [457, 282] on img at bounding box center [468, 302] width 123 height 78
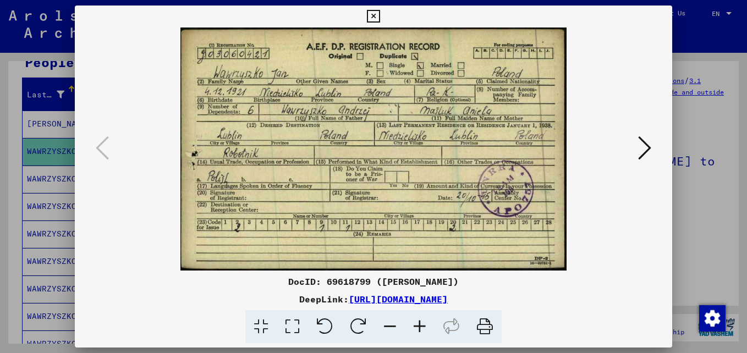
click at [707, 123] on div at bounding box center [373, 176] width 747 height 353
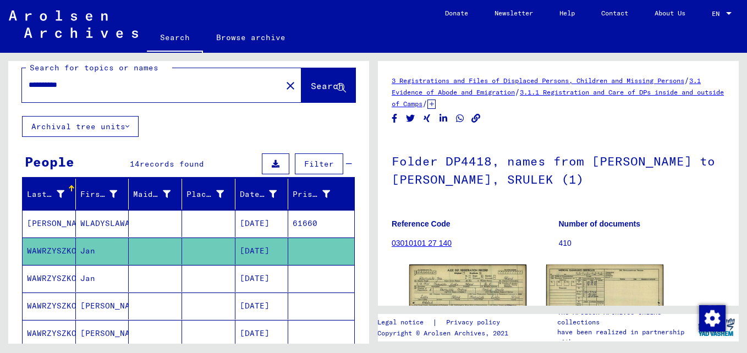
scroll to position [0, 0]
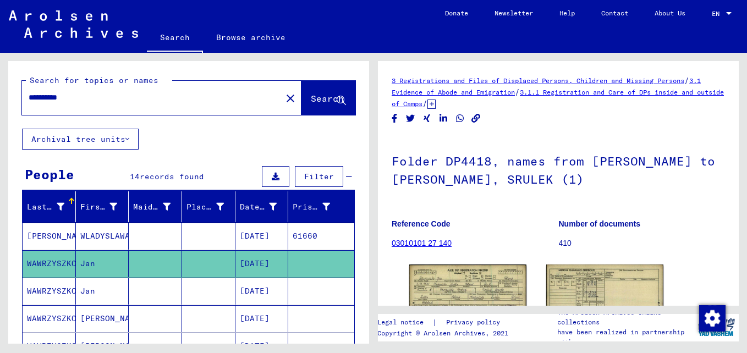
drag, startPoint x: 116, startPoint y: 96, endPoint x: -2, endPoint y: 95, distance: 117.8
click at [0, 95] on html "**********" at bounding box center [373, 176] width 747 height 353
click at [284, 94] on mat-icon "close" at bounding box center [290, 98] width 13 height 13
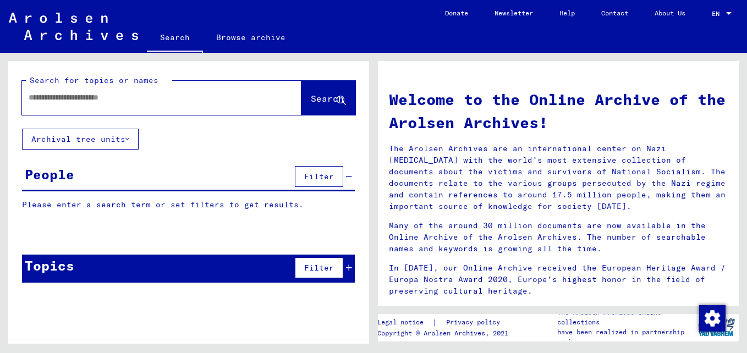
click at [151, 93] on input "text" at bounding box center [149, 98] width 240 height 12
type input "******"
click at [316, 92] on button "Search" at bounding box center [329, 98] width 54 height 34
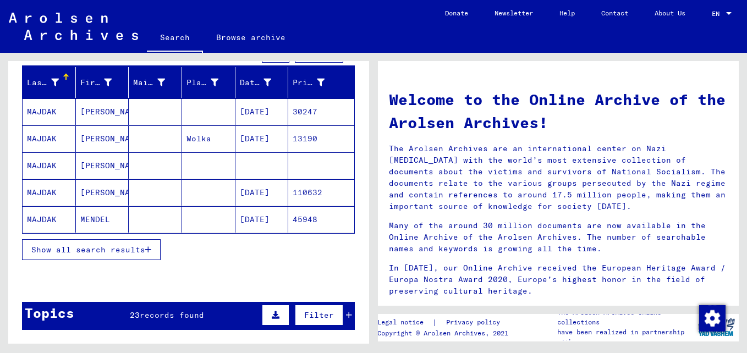
scroll to position [165, 0]
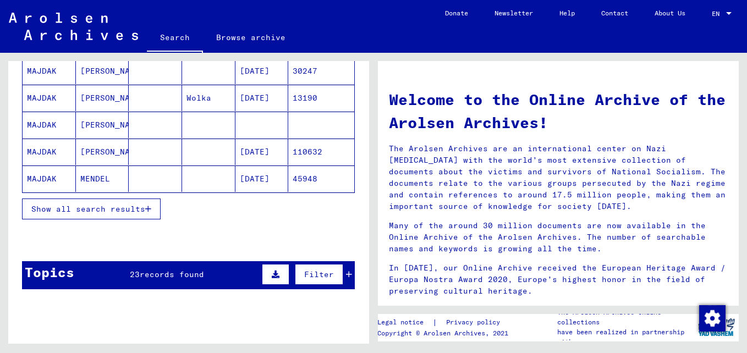
click at [133, 206] on span "Show all search results" at bounding box center [88, 209] width 114 height 10
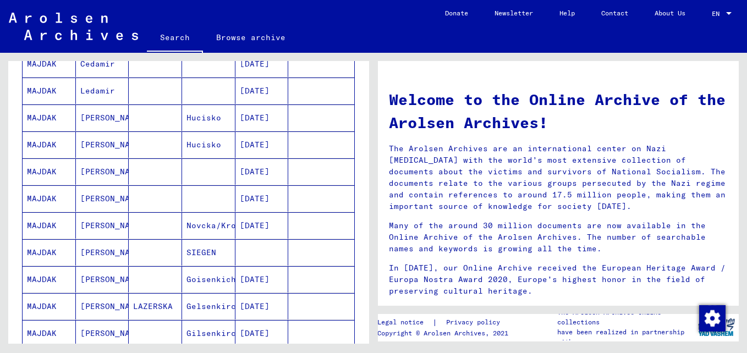
scroll to position [385, 0]
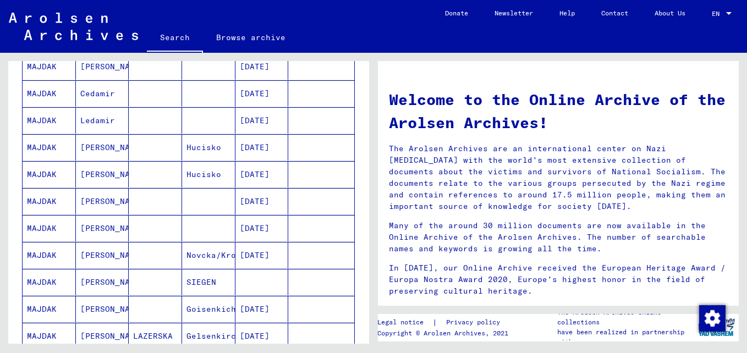
click at [36, 253] on mat-cell "MAJDAK" at bounding box center [49, 255] width 53 height 26
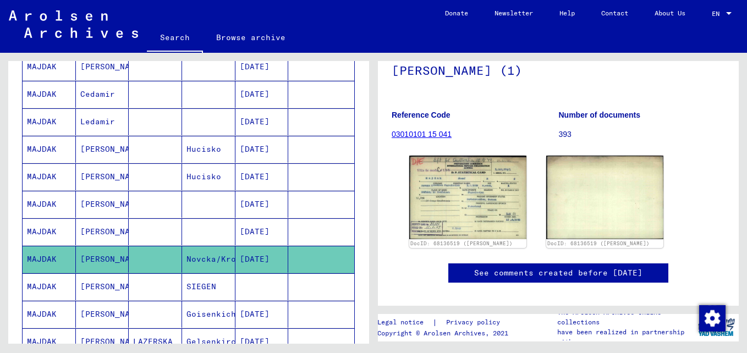
scroll to position [110, 0]
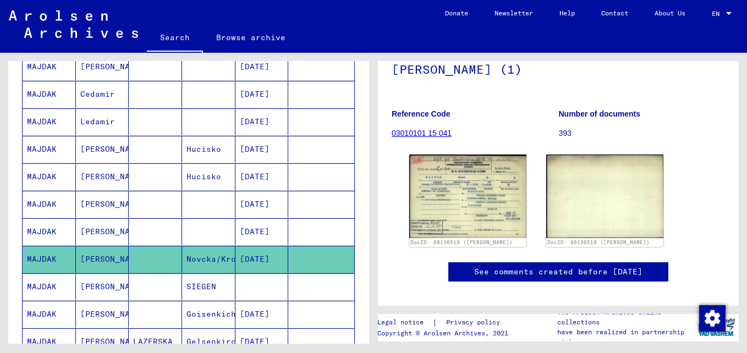
click at [53, 230] on mat-cell "MAJDAK" at bounding box center [49, 232] width 53 height 27
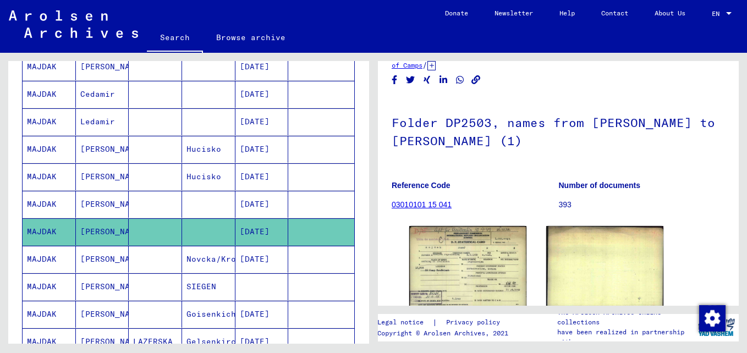
scroll to position [110, 0]
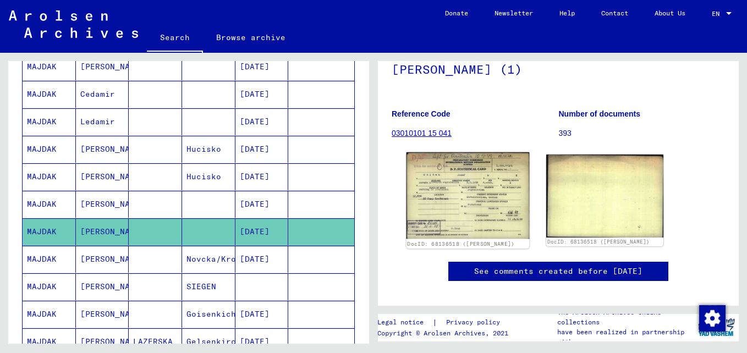
click at [473, 196] on img at bounding box center [468, 195] width 123 height 87
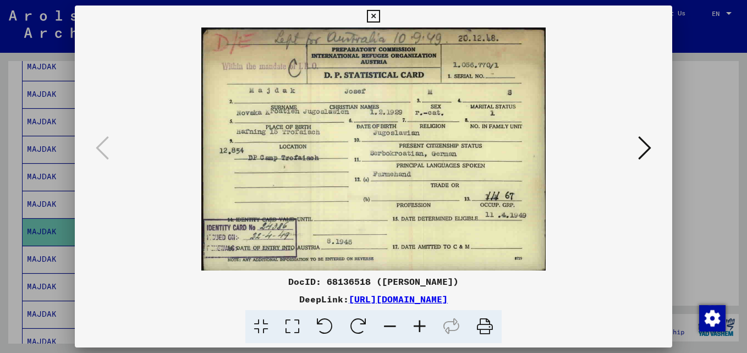
click at [705, 118] on div at bounding box center [373, 176] width 747 height 353
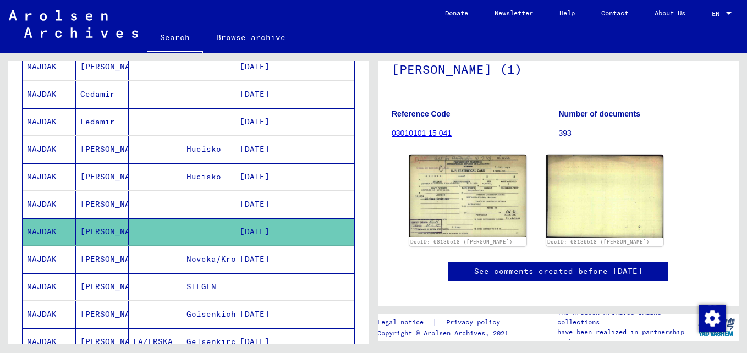
click at [52, 196] on mat-cell "MAJDAK" at bounding box center [49, 204] width 53 height 27
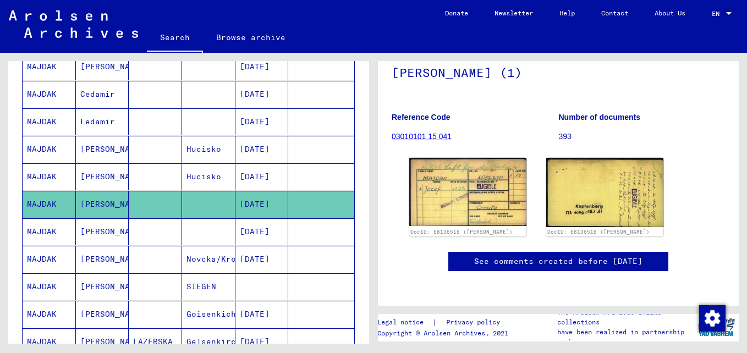
scroll to position [110, 0]
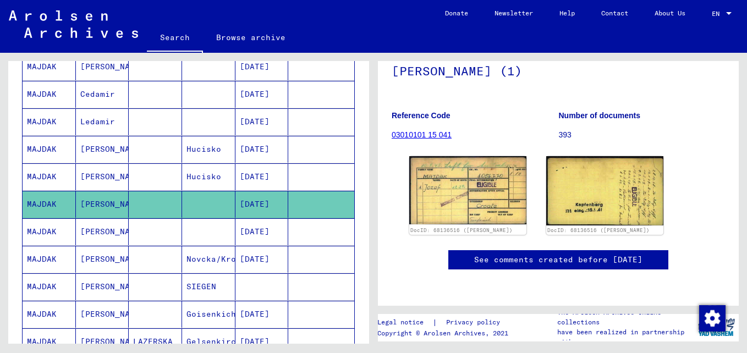
click at [57, 174] on mat-cell "MAJDAK" at bounding box center [49, 176] width 53 height 27
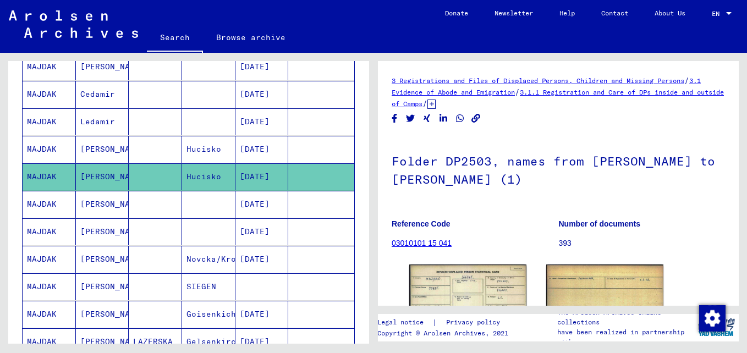
scroll to position [445, 0]
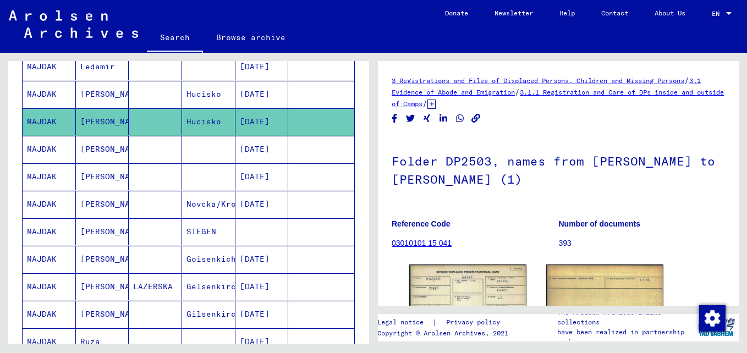
click at [53, 94] on mat-cell "MAJDAK" at bounding box center [49, 94] width 53 height 27
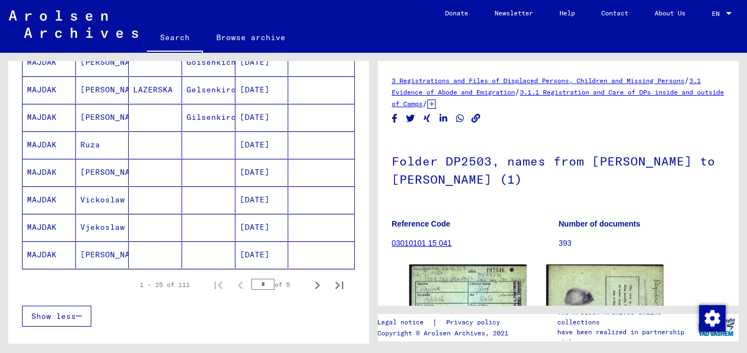
scroll to position [660, 0]
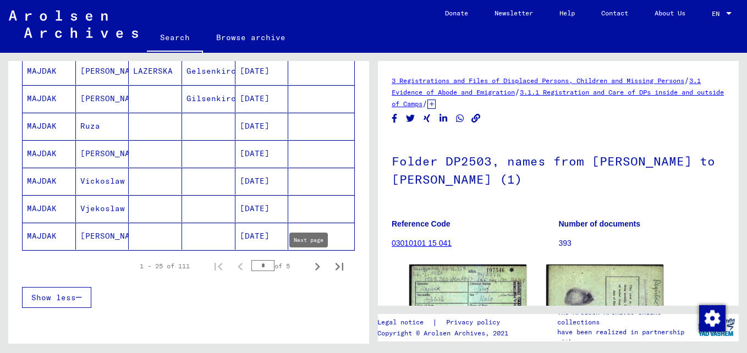
click at [310, 264] on icon "Next page" at bounding box center [317, 266] width 15 height 15
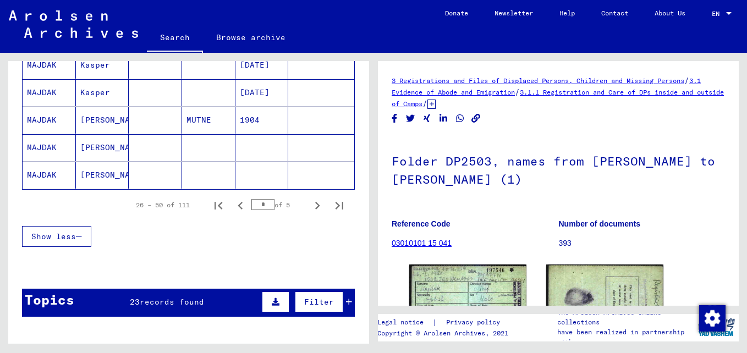
scroll to position [826, 0]
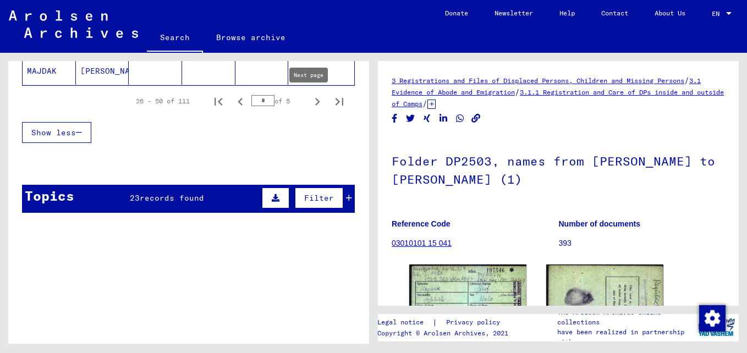
click at [310, 102] on icon "Next page" at bounding box center [317, 101] width 15 height 15
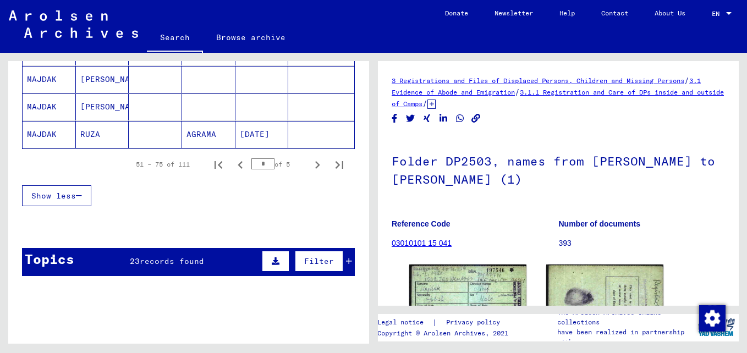
scroll to position [771, 0]
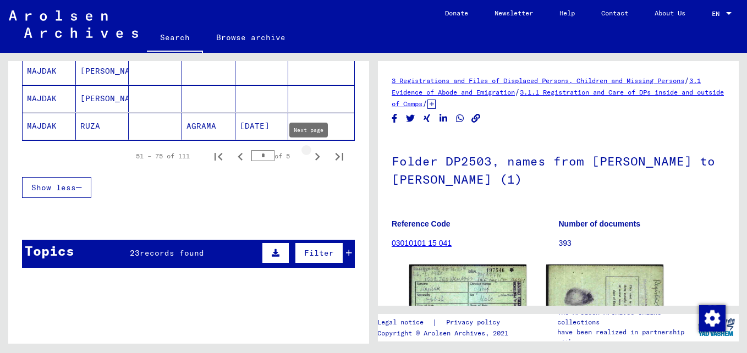
click at [310, 156] on icon "Next page" at bounding box center [317, 156] width 15 height 15
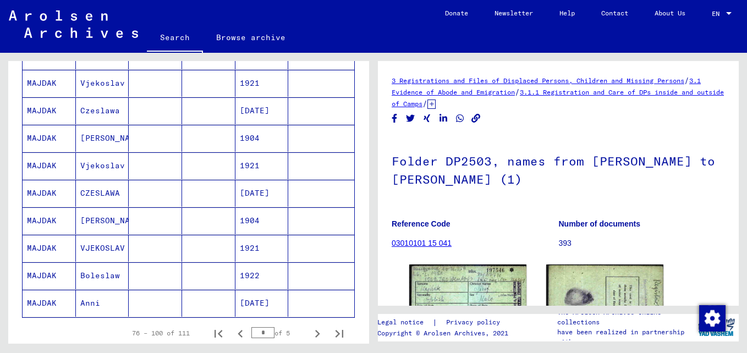
scroll to position [550, 0]
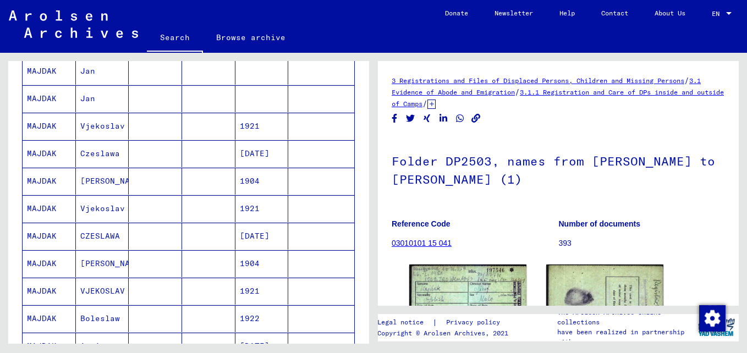
click at [46, 260] on mat-cell "MAJDAK" at bounding box center [49, 263] width 53 height 27
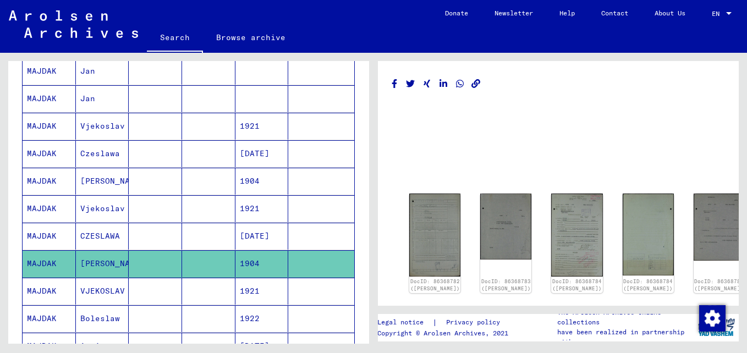
click at [48, 179] on mat-cell "MAJDAK" at bounding box center [49, 181] width 53 height 27
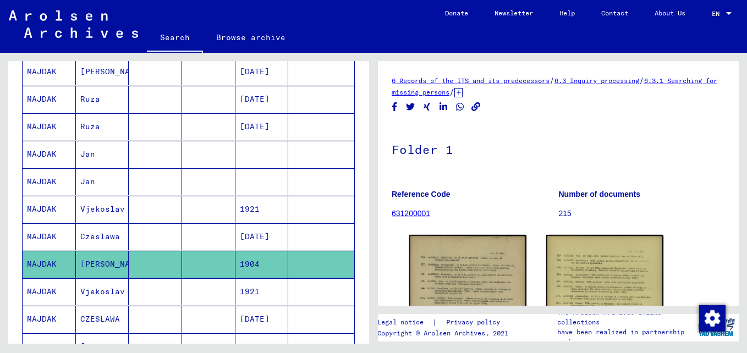
scroll to position [440, 0]
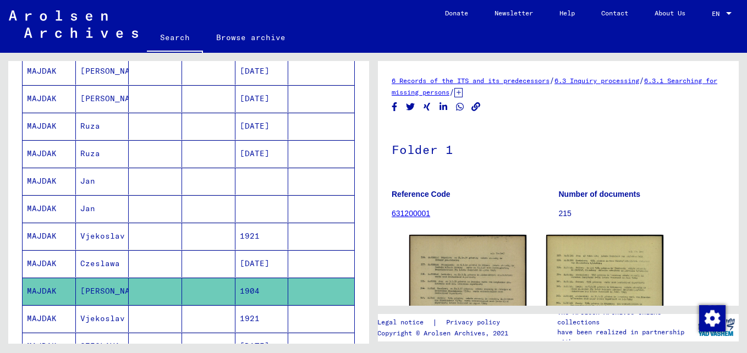
click at [47, 179] on mat-cell "MAJDAK" at bounding box center [49, 181] width 53 height 27
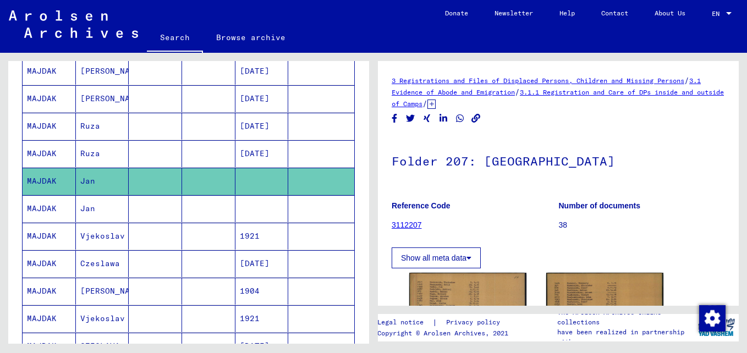
click at [42, 204] on mat-cell "MAJDAK" at bounding box center [49, 208] width 53 height 27
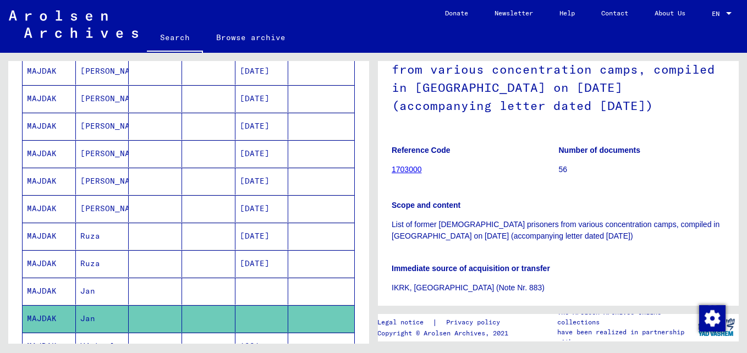
scroll to position [275, 0]
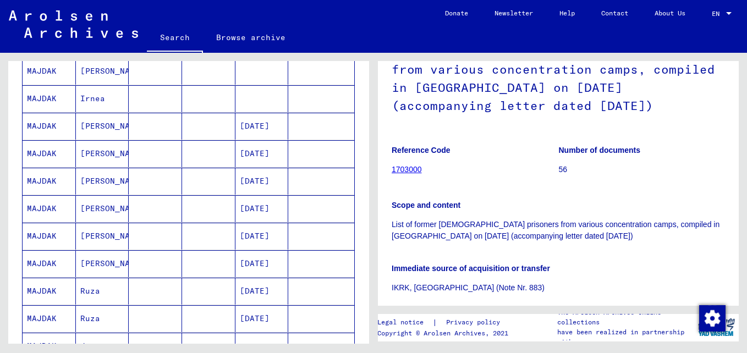
click at [59, 151] on mat-cell "MAJDAK" at bounding box center [49, 153] width 53 height 27
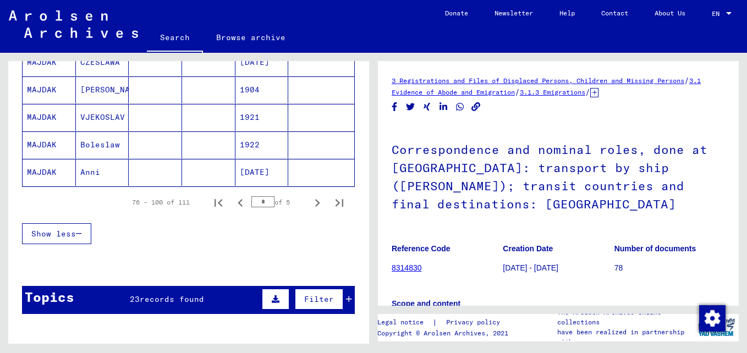
scroll to position [771, 0]
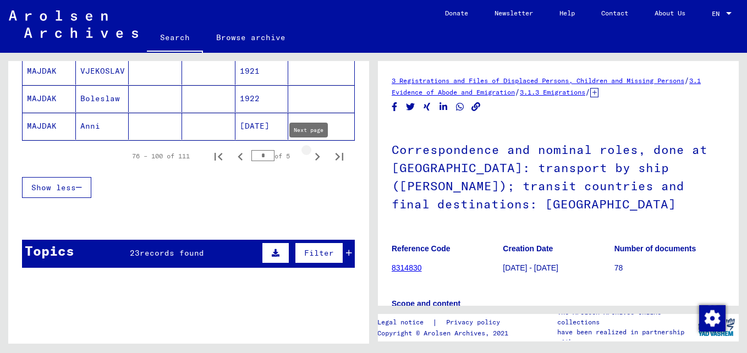
click at [315, 155] on icon "Next page" at bounding box center [317, 157] width 5 height 8
type input "*"
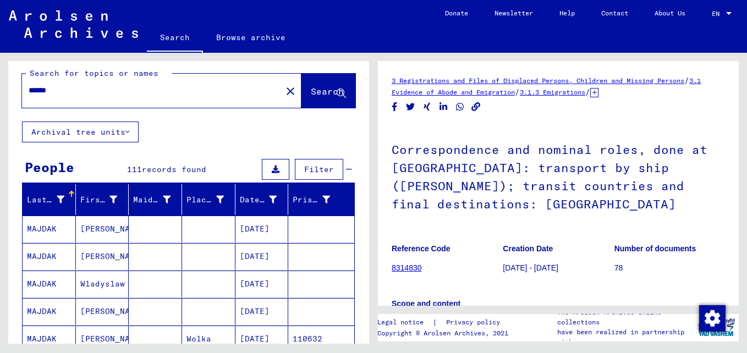
scroll to position [0, 0]
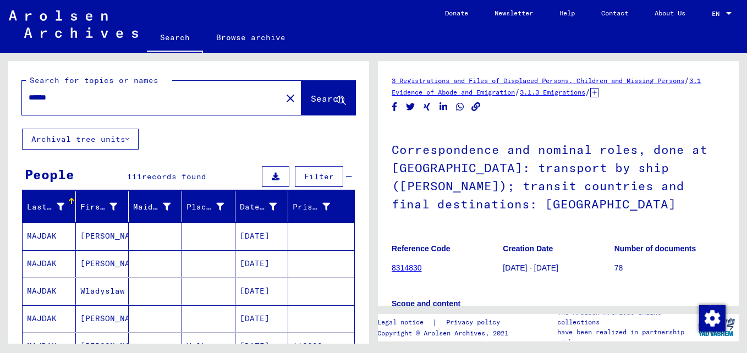
click at [88, 96] on input "******" at bounding box center [152, 98] width 247 height 12
type input "*"
type input "********"
click at [315, 99] on span "Search" at bounding box center [327, 98] width 33 height 11
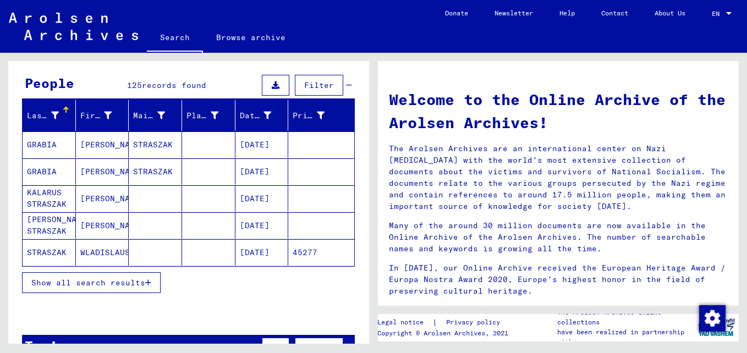
scroll to position [110, 0]
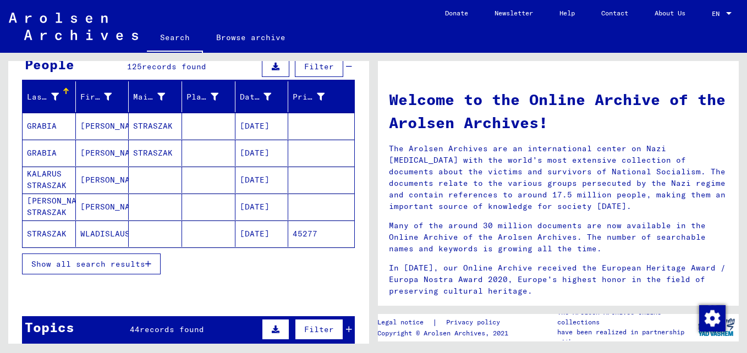
click at [137, 261] on span "Show all search results" at bounding box center [88, 264] width 114 height 10
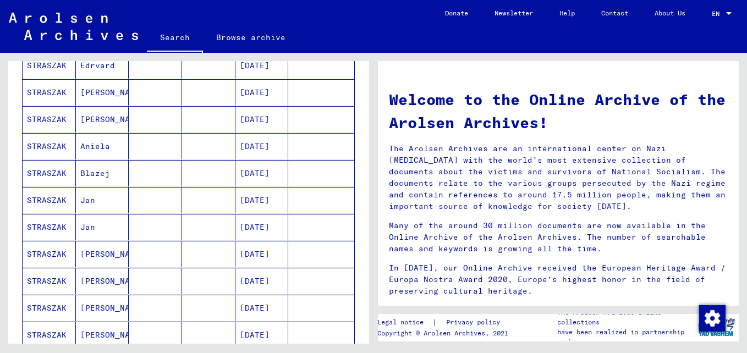
scroll to position [495, 0]
click at [58, 252] on mat-cell "STRASZAK" at bounding box center [49, 253] width 53 height 26
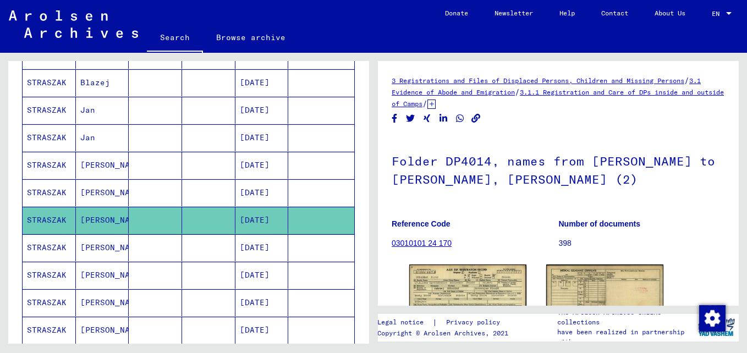
scroll to position [557, 0]
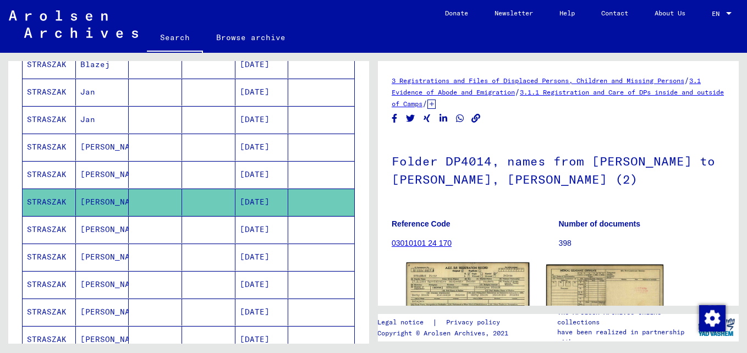
click at [479, 286] on img at bounding box center [468, 301] width 123 height 77
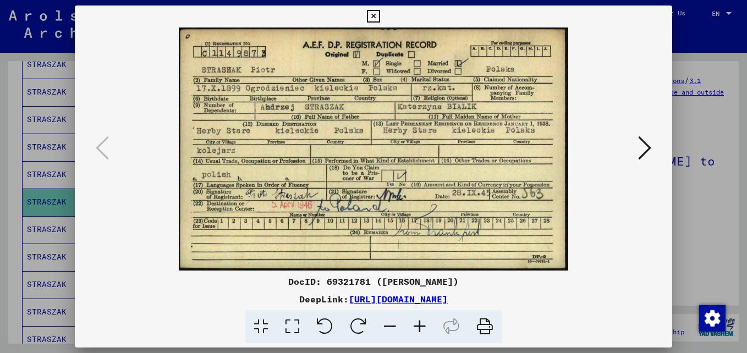
click at [374, 10] on icon at bounding box center [373, 16] width 13 height 13
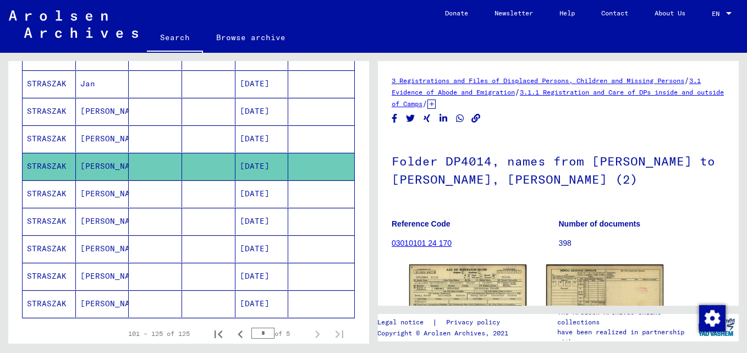
scroll to position [612, 0]
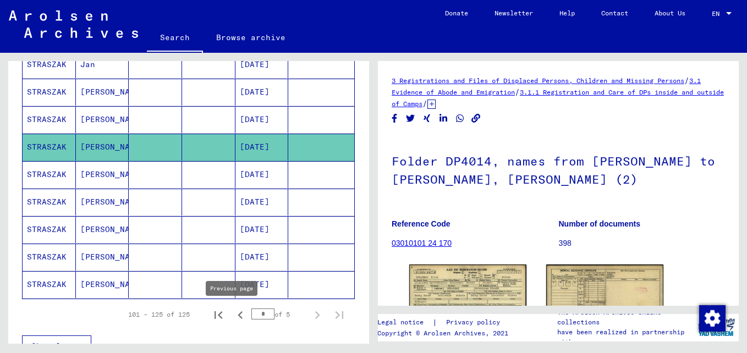
click at [233, 313] on icon "Previous page" at bounding box center [240, 315] width 15 height 15
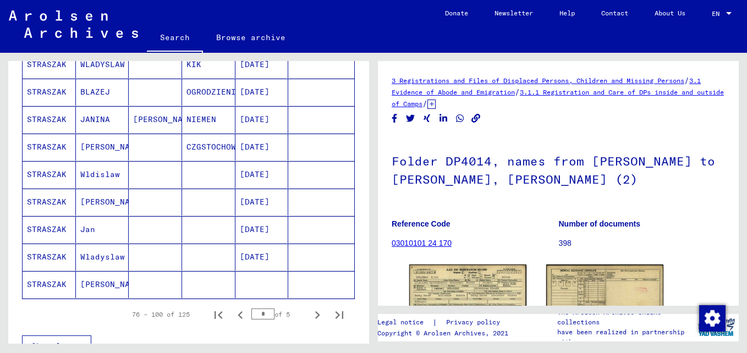
click at [58, 200] on mat-cell "STRASZAK" at bounding box center [49, 202] width 53 height 27
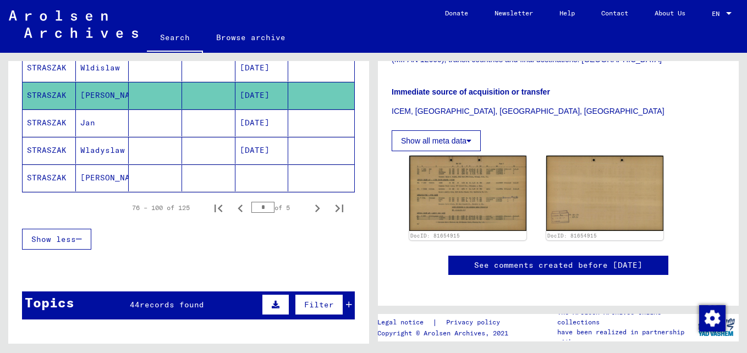
scroll to position [777, 0]
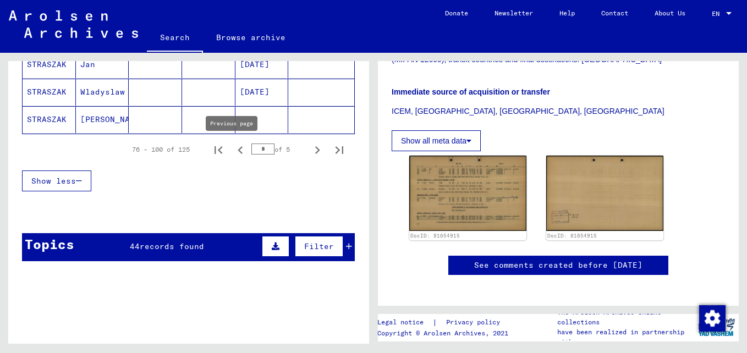
click at [233, 150] on icon "Previous page" at bounding box center [240, 150] width 15 height 15
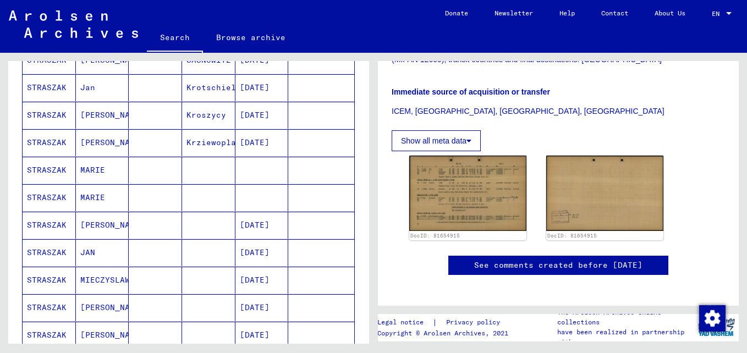
scroll to position [557, 0]
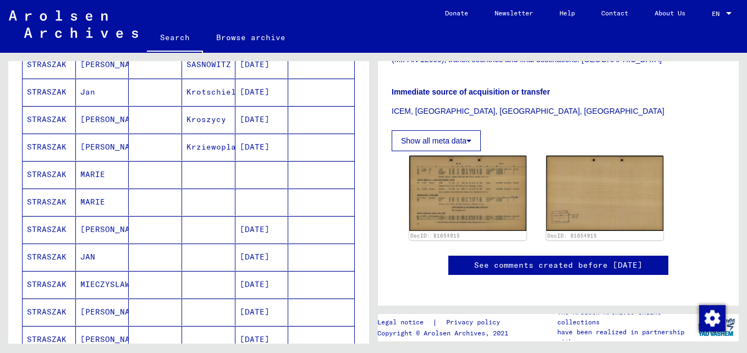
click at [48, 172] on mat-cell "STRASZAK" at bounding box center [49, 174] width 53 height 27
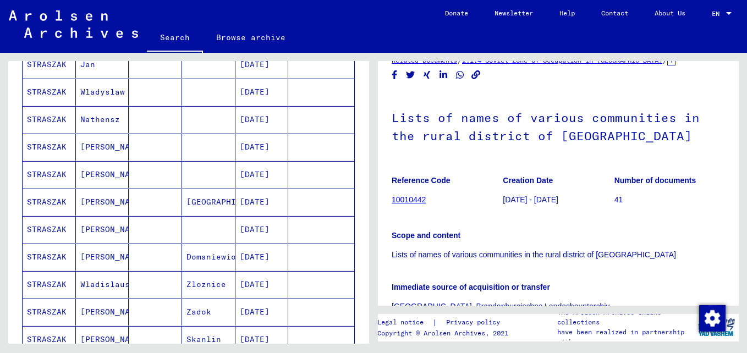
scroll to position [117, 0]
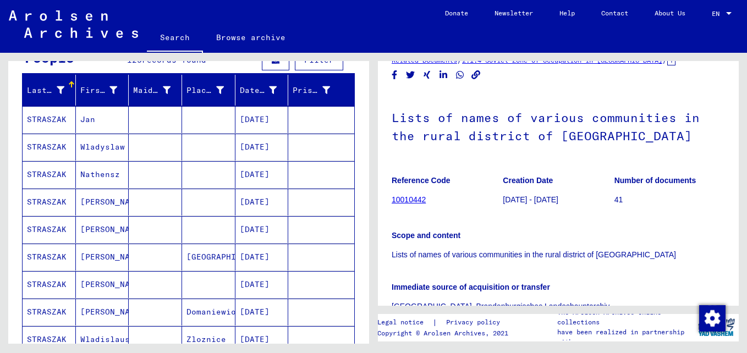
click at [48, 121] on mat-cell "STRASZAK" at bounding box center [49, 119] width 53 height 27
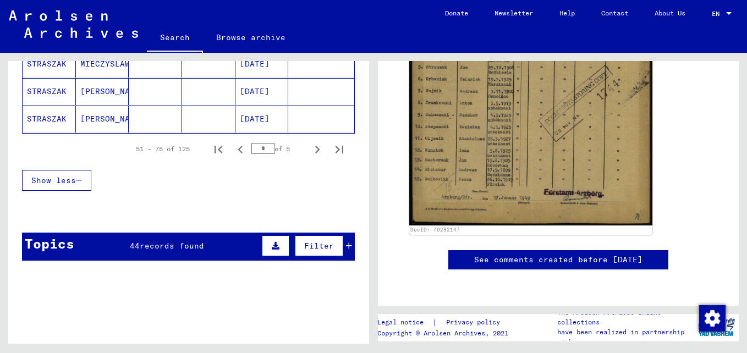
scroll to position [777, 0]
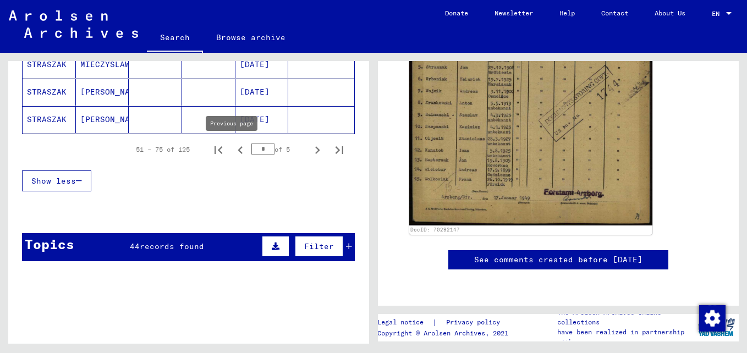
click at [238, 148] on icon "Previous page" at bounding box center [240, 150] width 5 height 8
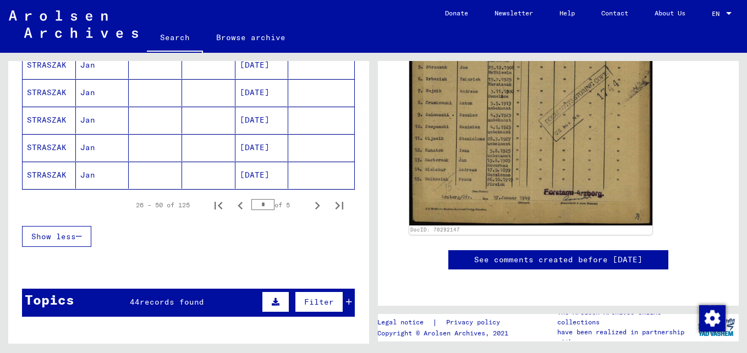
scroll to position [722, 0]
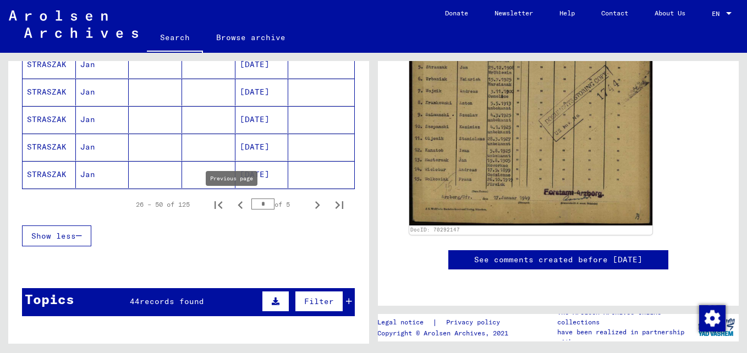
click at [233, 201] on icon "Previous page" at bounding box center [240, 205] width 15 height 15
type input "*"
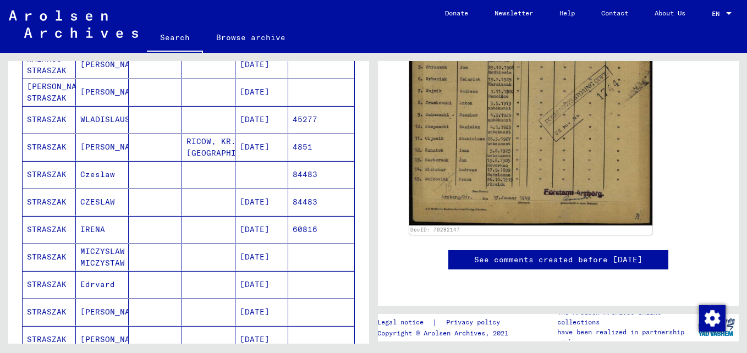
scroll to position [172, 0]
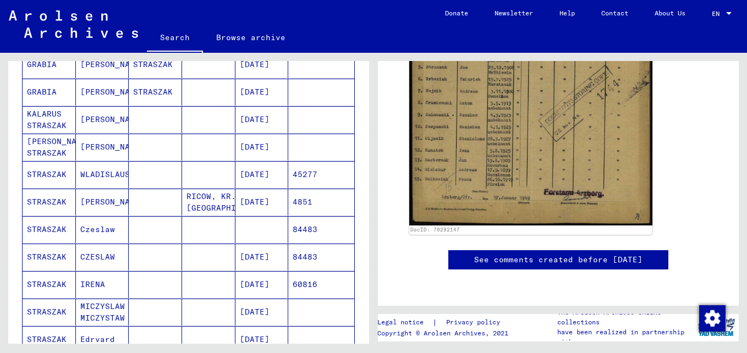
click at [52, 199] on mat-cell "STRASZAK" at bounding box center [49, 202] width 53 height 27
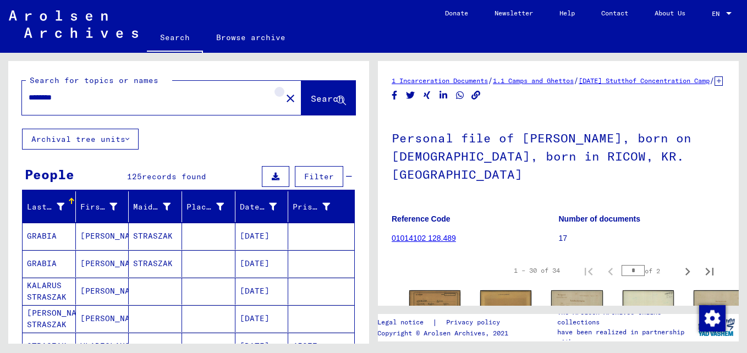
click at [284, 96] on mat-icon "close" at bounding box center [290, 98] width 13 height 13
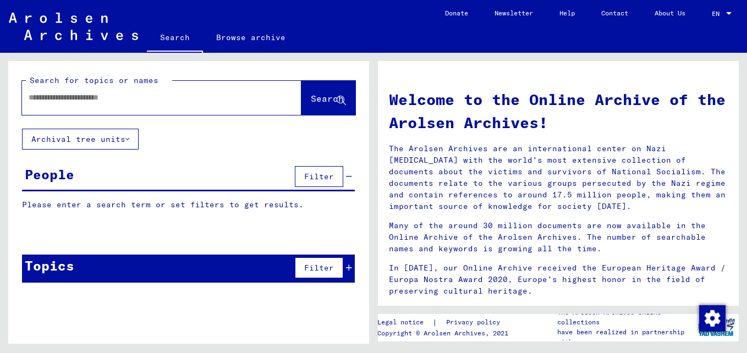
click at [199, 99] on input "text" at bounding box center [149, 98] width 240 height 12
type input "**********"
click at [311, 96] on span "Search" at bounding box center [327, 98] width 33 height 11
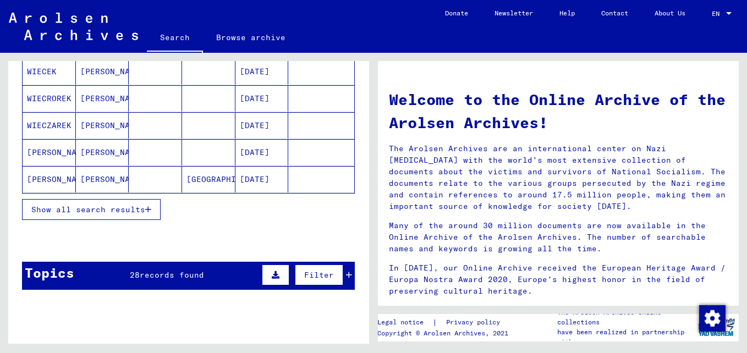
scroll to position [165, 0]
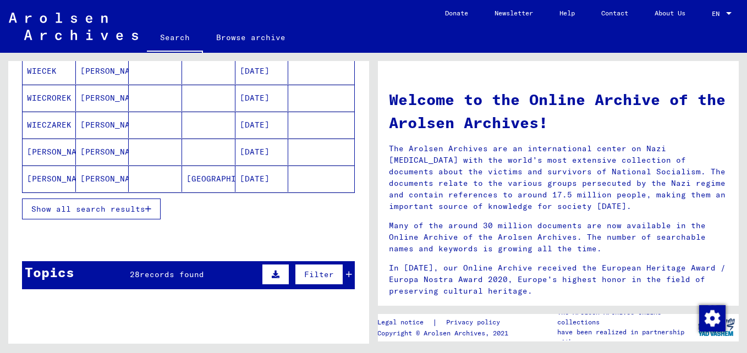
click at [102, 209] on span "Show all search results" at bounding box center [88, 209] width 114 height 10
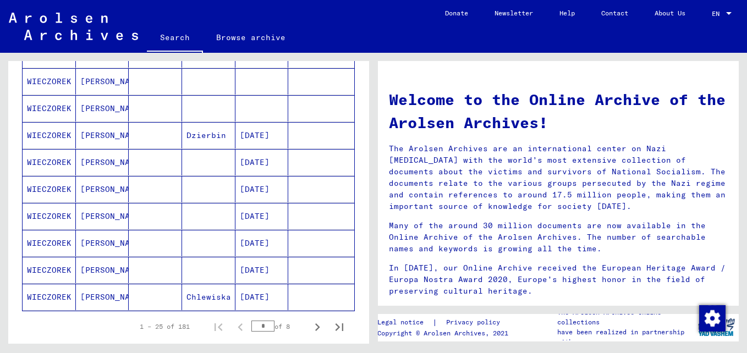
scroll to position [605, 0]
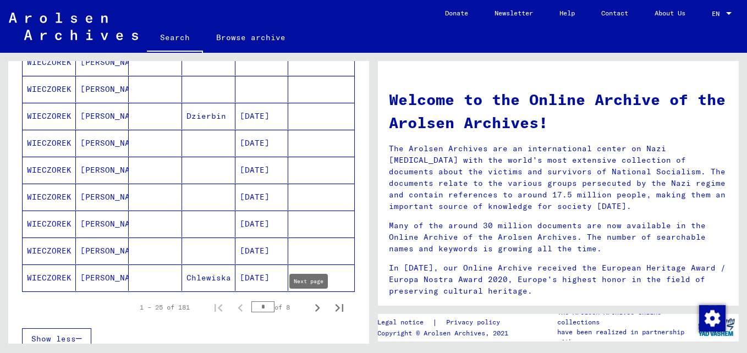
click at [315, 309] on icon "Next page" at bounding box center [317, 308] width 5 height 8
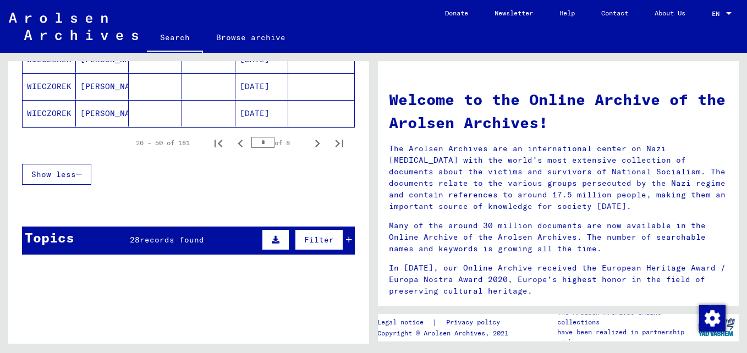
scroll to position [771, 0]
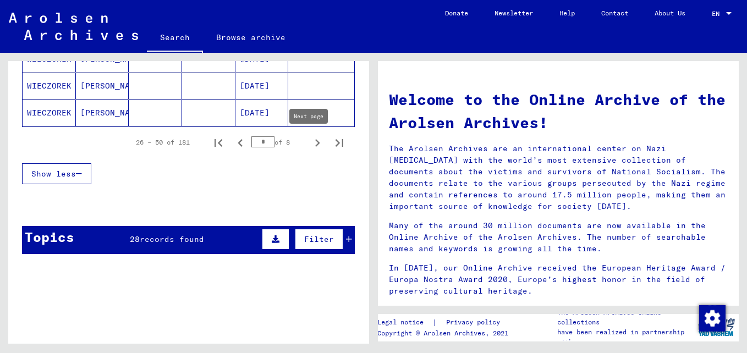
click at [310, 143] on icon "Next page" at bounding box center [317, 142] width 15 height 15
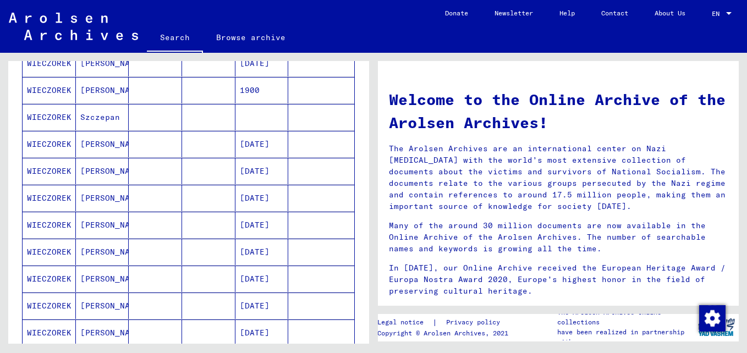
scroll to position [605, 0]
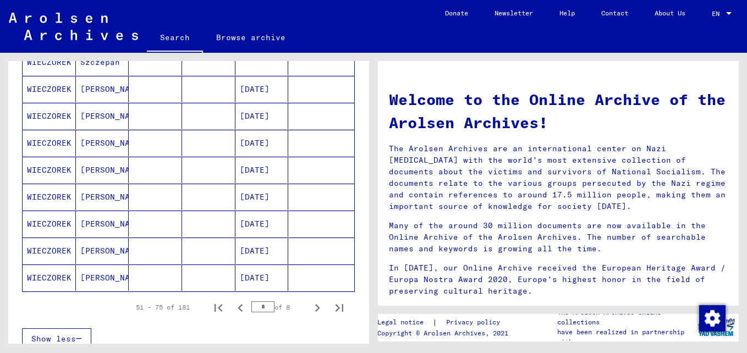
click at [65, 195] on mat-cell "WIECZOREK" at bounding box center [49, 197] width 53 height 26
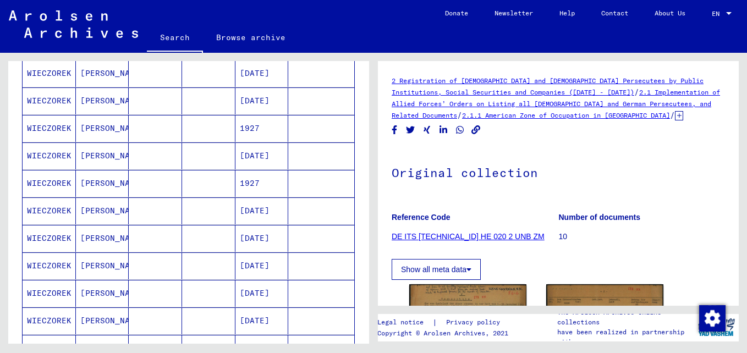
scroll to position [284, 0]
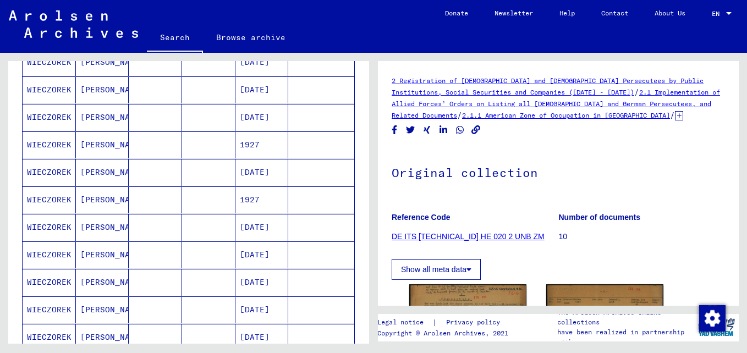
click at [257, 173] on mat-cell "[DATE]" at bounding box center [262, 172] width 53 height 27
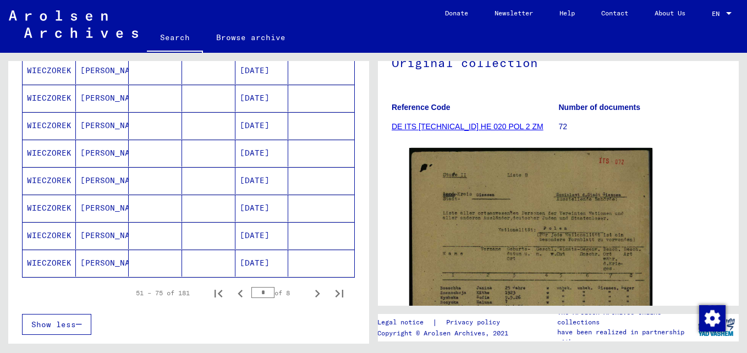
scroll to position [669, 0]
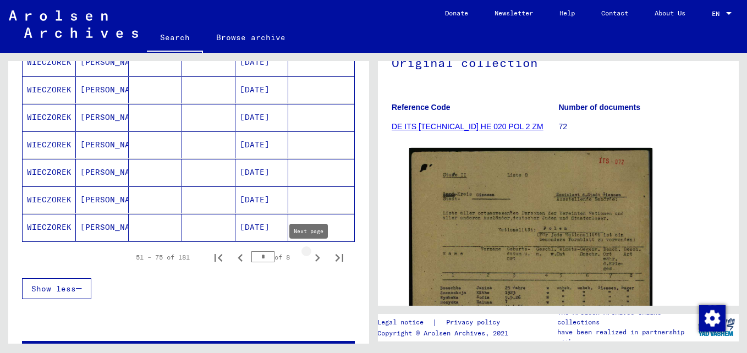
click at [310, 256] on icon "Next page" at bounding box center [317, 257] width 15 height 15
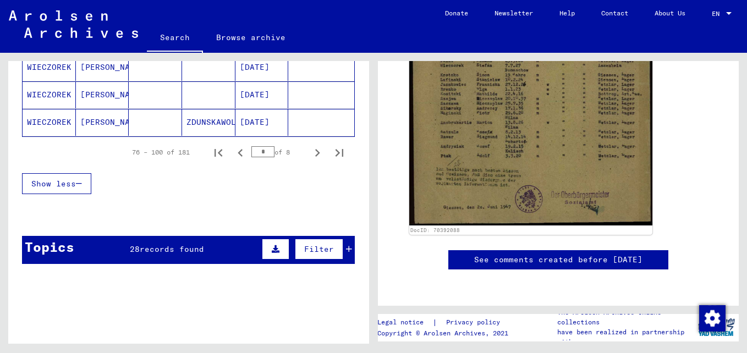
scroll to position [779, 0]
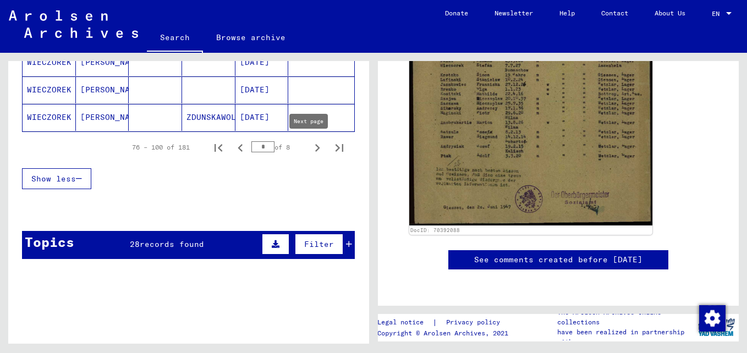
click at [310, 147] on icon "Next page" at bounding box center [317, 147] width 15 height 15
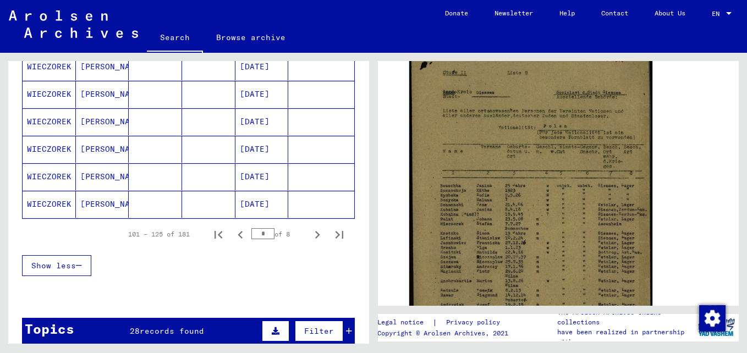
scroll to position [724, 0]
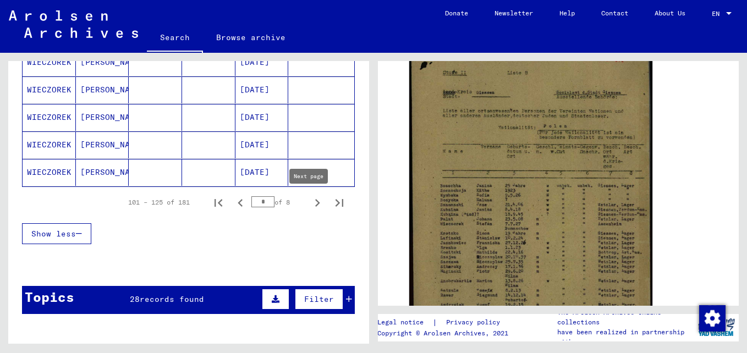
click at [310, 200] on icon "Next page" at bounding box center [317, 202] width 15 height 15
click at [310, 203] on icon "Next page" at bounding box center [317, 202] width 15 height 15
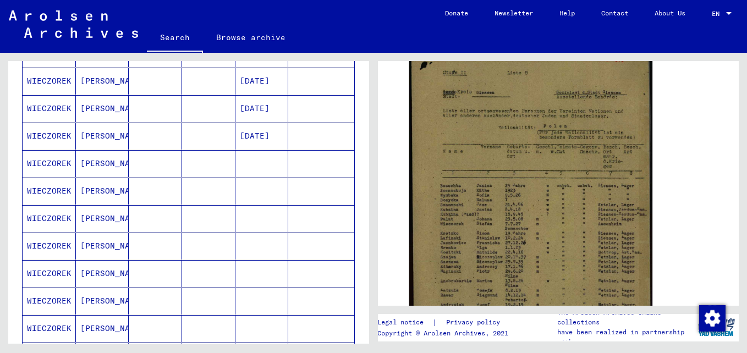
scroll to position [174, 0]
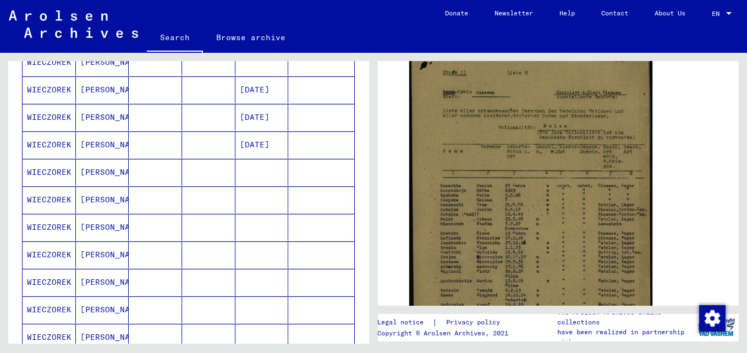
click at [64, 143] on mat-cell "WIECZOREK" at bounding box center [49, 145] width 53 height 27
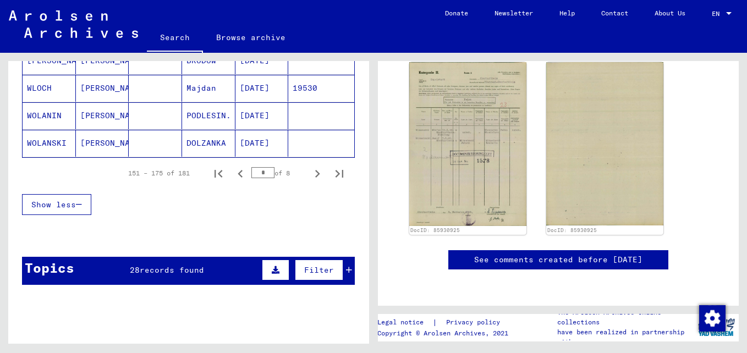
scroll to position [779, 0]
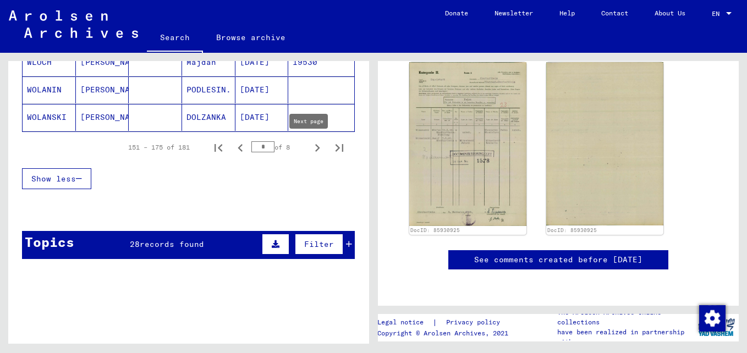
click at [310, 144] on icon "Next page" at bounding box center [317, 147] width 15 height 15
type input "*"
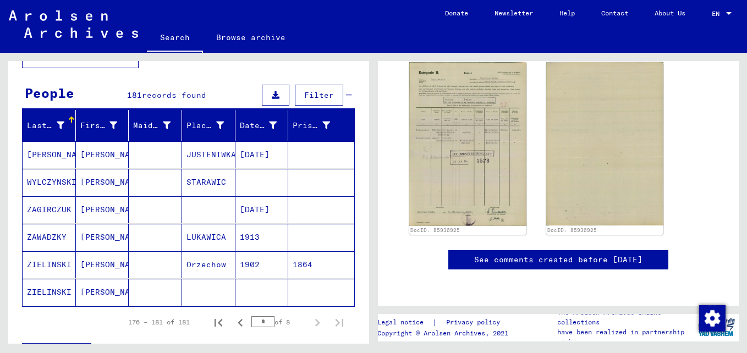
scroll to position [0, 0]
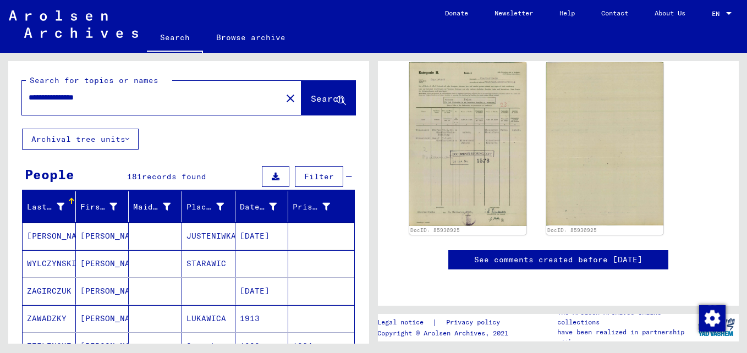
drag, startPoint x: 155, startPoint y: 97, endPoint x: 8, endPoint y: 94, distance: 147.0
click at [8, 94] on div "**********" at bounding box center [188, 95] width 361 height 68
drag, startPoint x: 190, startPoint y: 106, endPoint x: 153, endPoint y: 97, distance: 38.0
click at [96, 101] on div "**********" at bounding box center [148, 97] width 253 height 25
click at [146, 97] on input "**********" at bounding box center [152, 98] width 247 height 12
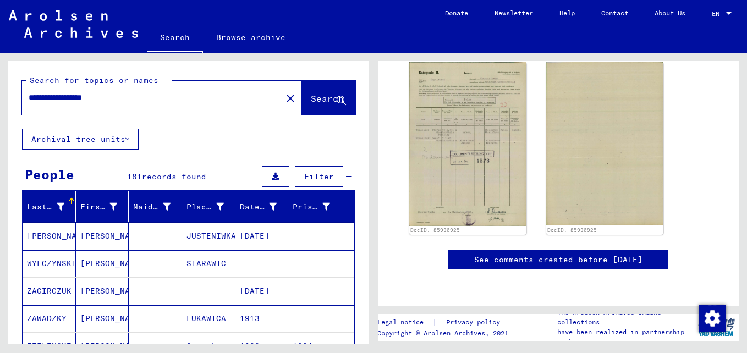
type input "**********"
drag, startPoint x: 309, startPoint y: 96, endPoint x: 362, endPoint y: 112, distance: 55.2
click at [311, 97] on span "Search" at bounding box center [327, 98] width 33 height 11
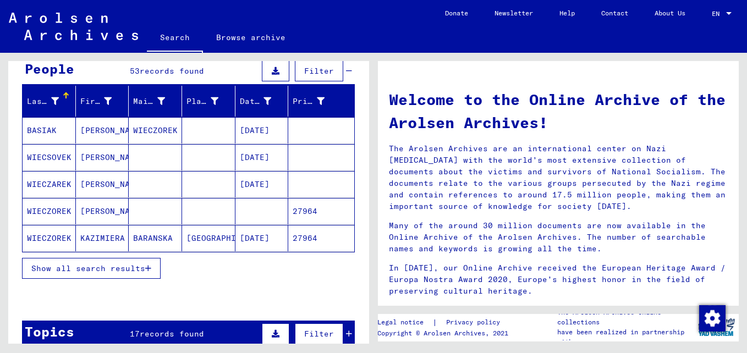
scroll to position [110, 0]
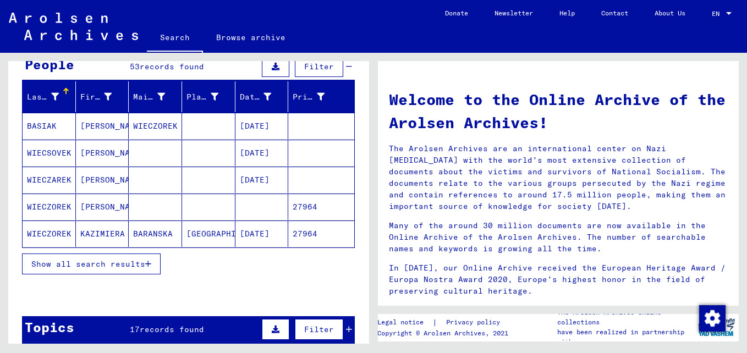
click at [133, 260] on span "Show all search results" at bounding box center [88, 264] width 114 height 10
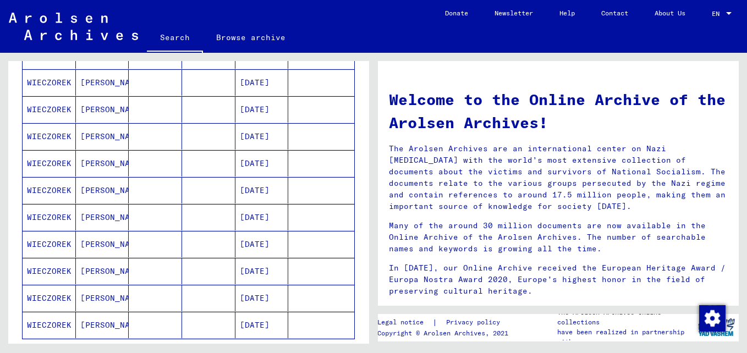
scroll to position [605, 0]
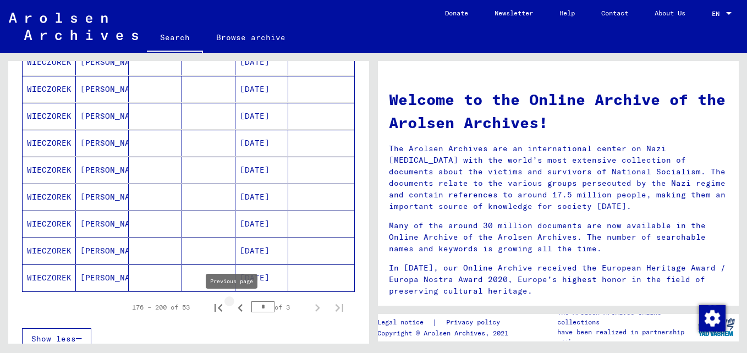
click at [233, 307] on icon "Previous page" at bounding box center [240, 308] width 15 height 15
type input "*"
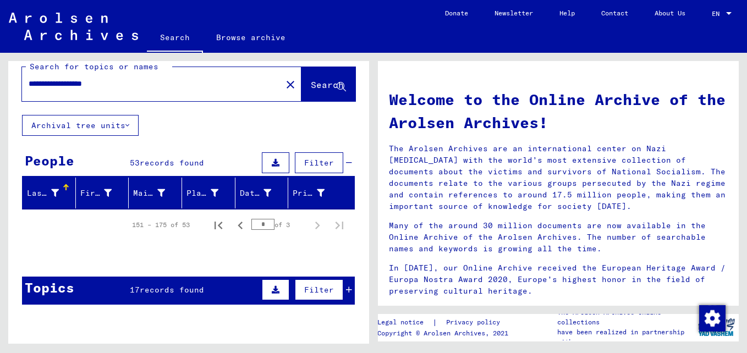
scroll to position [0, 0]
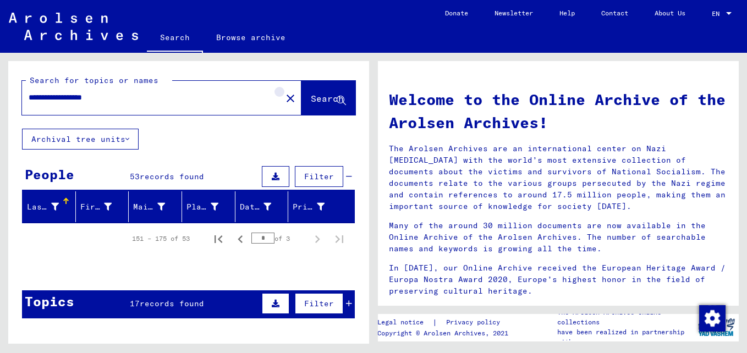
click at [284, 94] on mat-icon "close" at bounding box center [290, 98] width 13 height 13
